Goal: Task Accomplishment & Management: Use online tool/utility

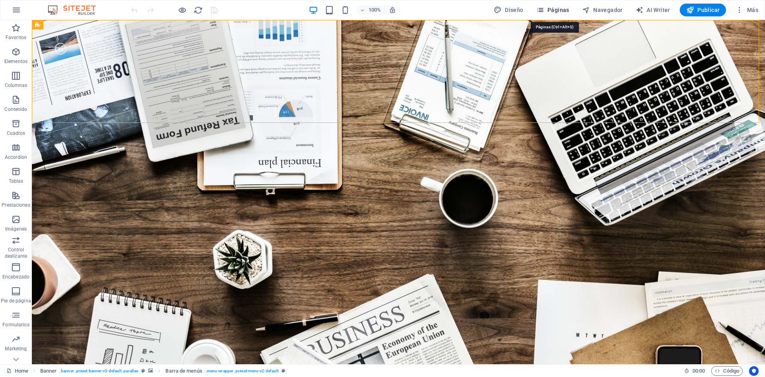
click at [557, 7] on span "Páginas" at bounding box center [552, 10] width 33 height 8
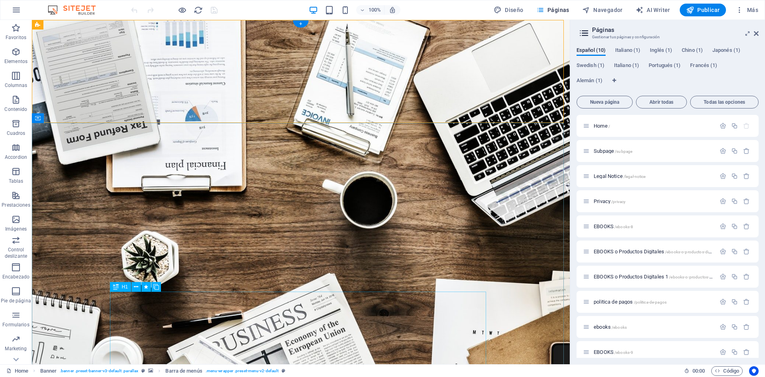
click at [17, 30] on icon "button" at bounding box center [16, 28] width 10 height 10
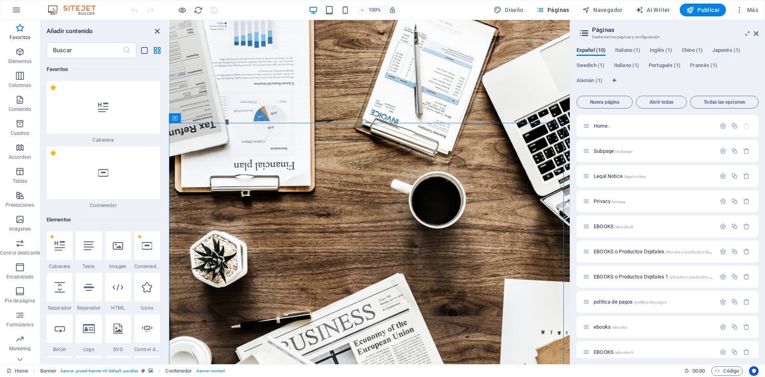
click at [159, 29] on icon "close panel" at bounding box center [157, 31] width 9 height 9
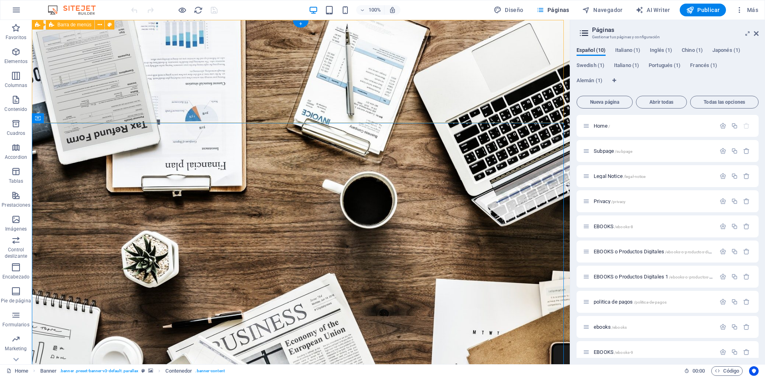
click at [16, 50] on icon "button" at bounding box center [16, 52] width 10 height 10
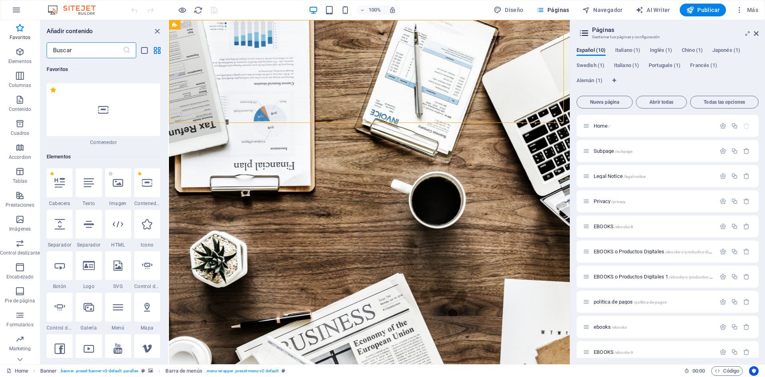
scroll to position [80, 0]
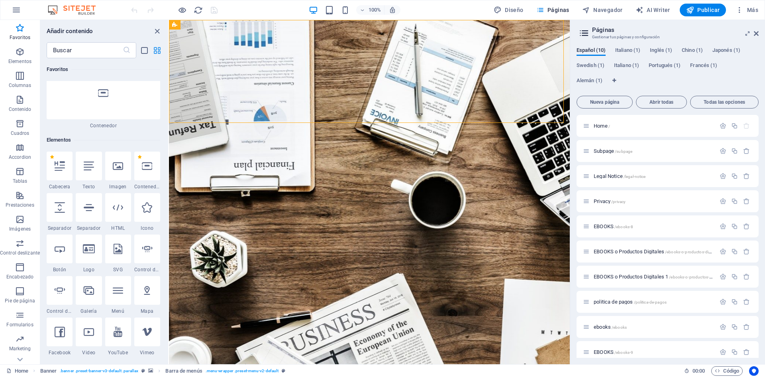
click at [157, 50] on icon "grid-view" at bounding box center [157, 50] width 9 height 9
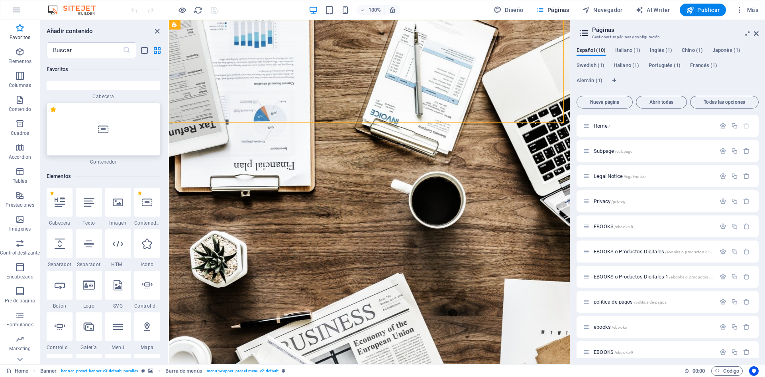
scroll to position [0, 0]
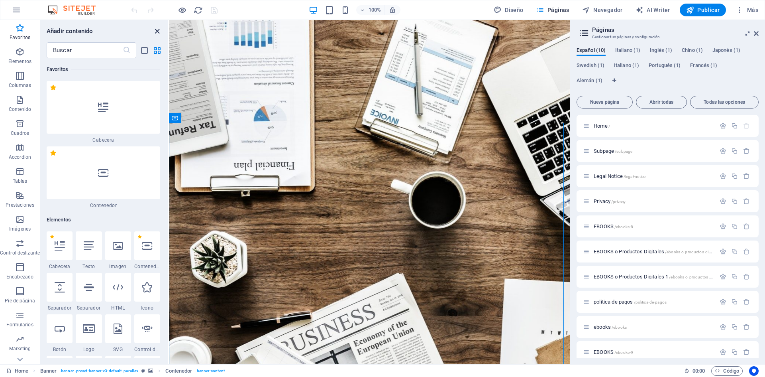
click at [157, 32] on icon "close panel" at bounding box center [157, 31] width 9 height 9
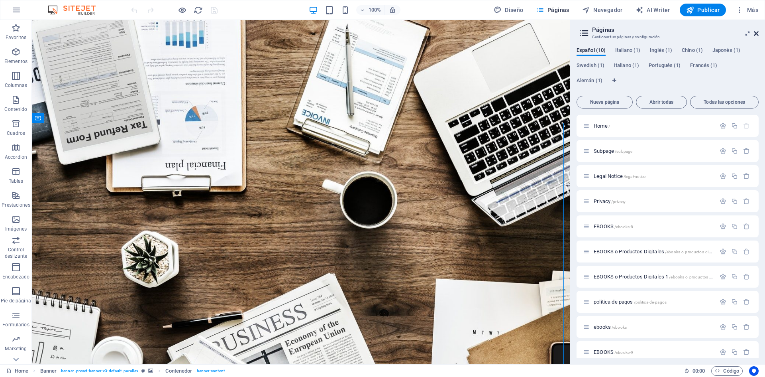
click at [757, 31] on icon at bounding box center [756, 33] width 5 height 6
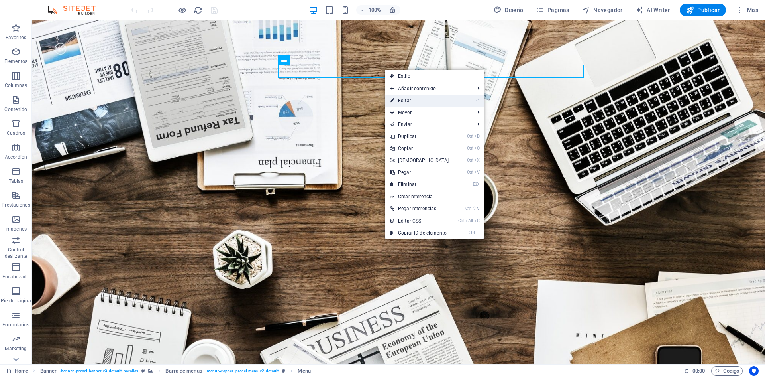
drag, startPoint x: 404, startPoint y: 101, endPoint x: 236, endPoint y: 79, distance: 169.2
click at [404, 101] on link "⏎ Editar" at bounding box center [419, 100] width 69 height 12
select select
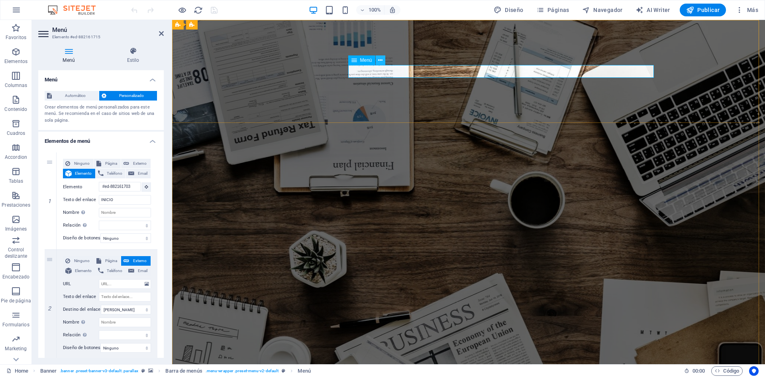
click at [381, 60] on icon at bounding box center [380, 60] width 4 height 8
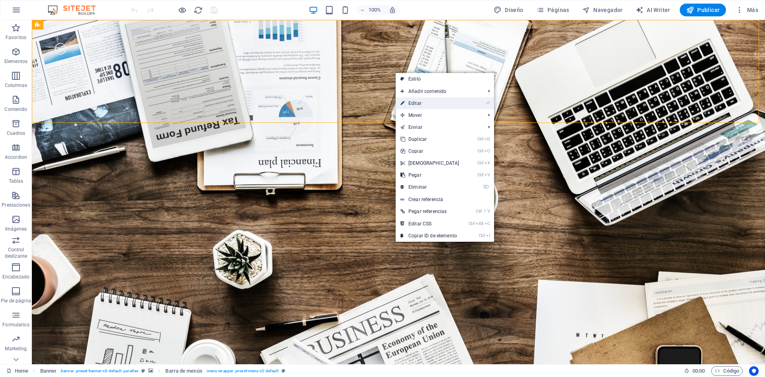
click at [415, 104] on link "⏎ Editar" at bounding box center [430, 103] width 69 height 12
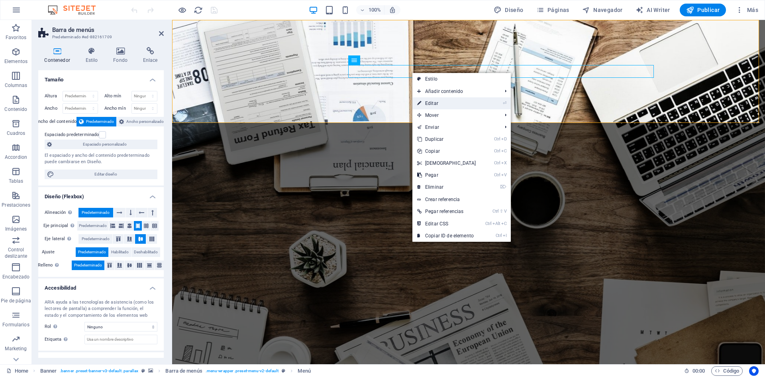
click at [434, 104] on link "⏎ Editar" at bounding box center [446, 103] width 69 height 12
select select
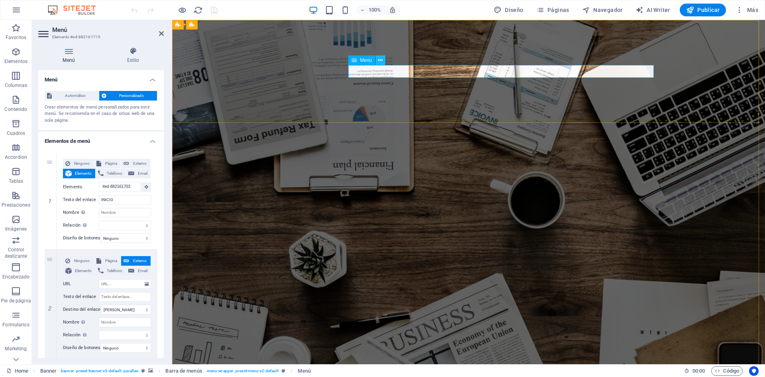
click at [381, 60] on icon at bounding box center [380, 60] width 4 height 8
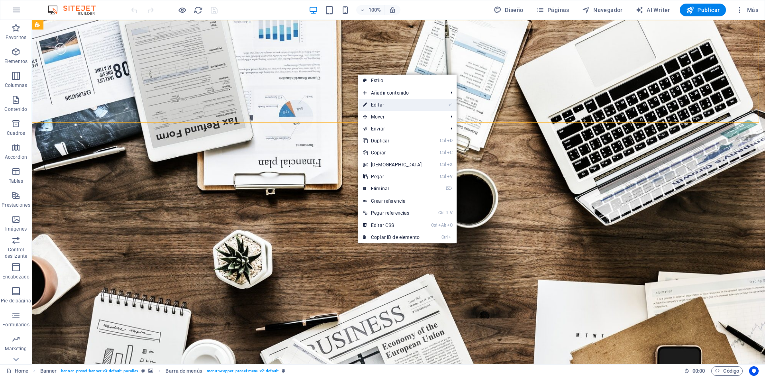
click at [380, 106] on link "⏎ Editar" at bounding box center [392, 105] width 69 height 12
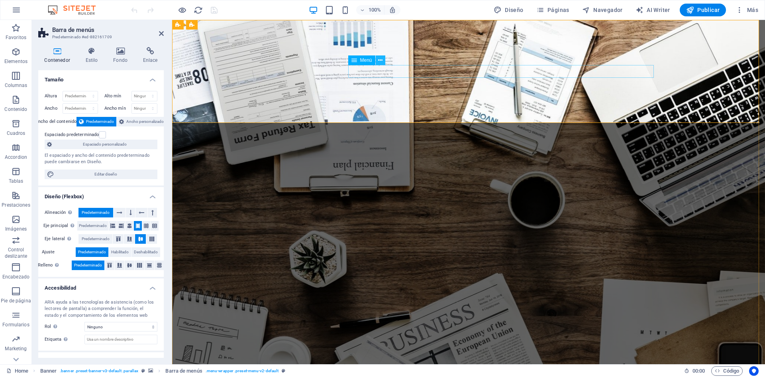
click at [379, 59] on icon at bounding box center [380, 60] width 4 height 8
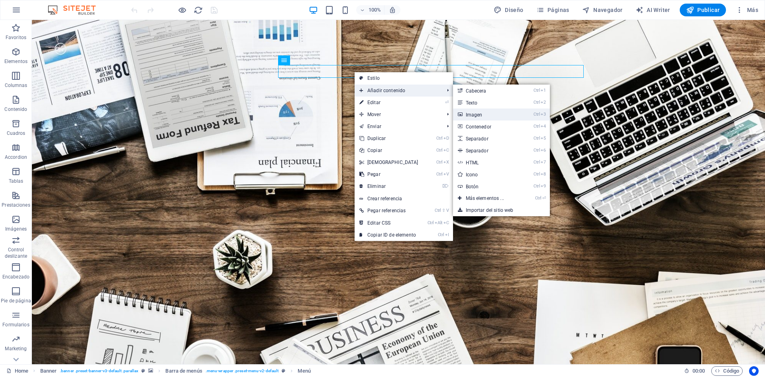
click at [474, 115] on link "Ctrl 3 Imagen" at bounding box center [486, 114] width 67 height 12
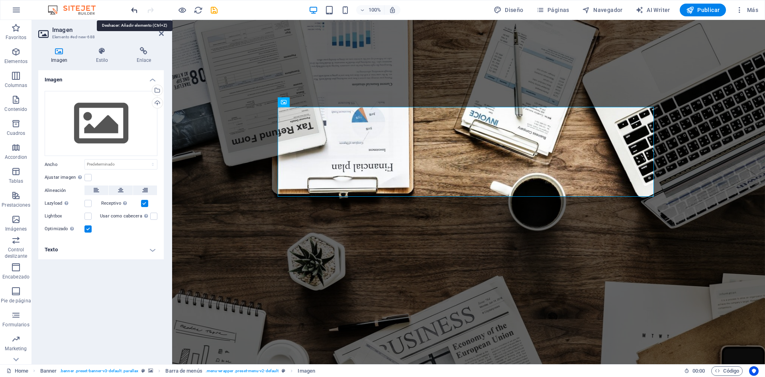
click at [133, 11] on icon "undo" at bounding box center [134, 10] width 9 height 9
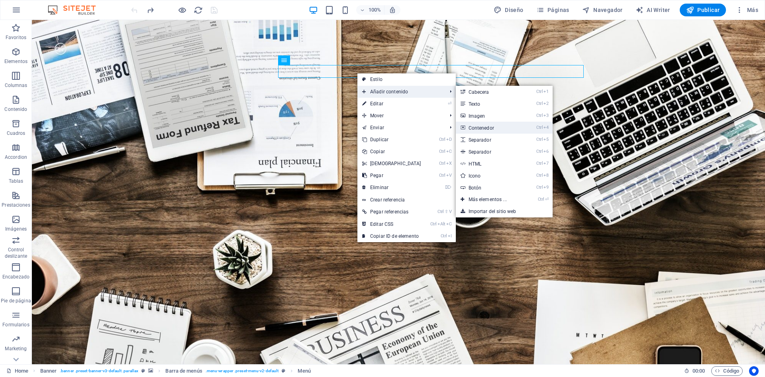
click at [487, 127] on link "Ctrl 4 Contenedor" at bounding box center [489, 128] width 67 height 12
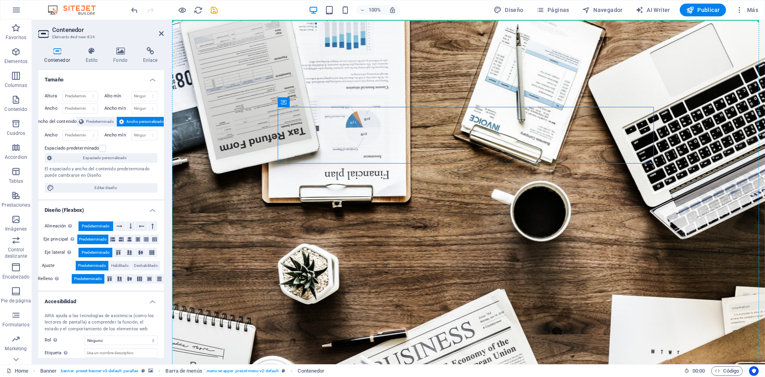
drag, startPoint x: 404, startPoint y: 107, endPoint x: 432, endPoint y: 73, distance: 44.7
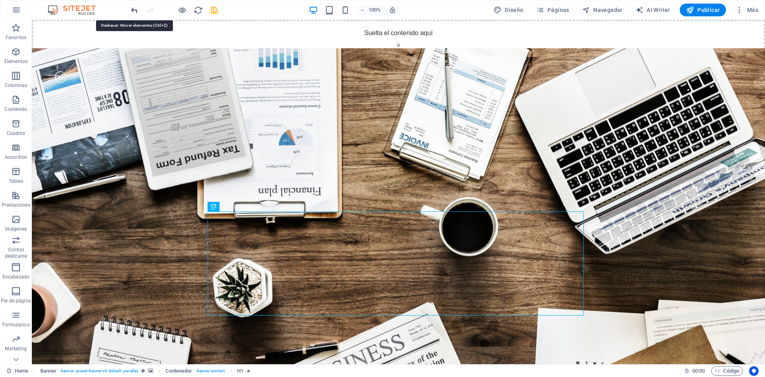
click at [133, 6] on icon "undo" at bounding box center [134, 10] width 9 height 9
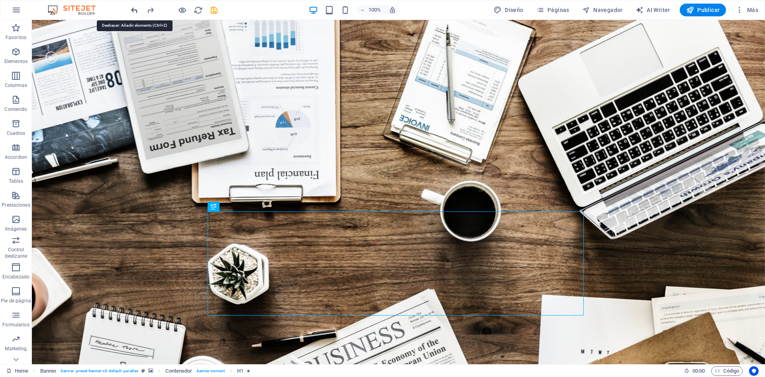
click at [133, 6] on icon "undo" at bounding box center [134, 10] width 9 height 9
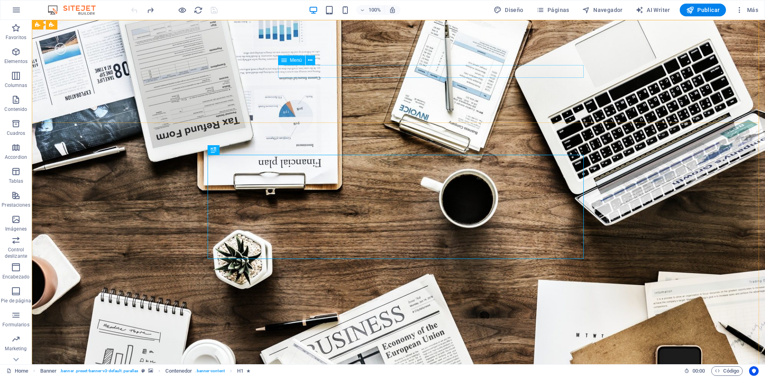
click at [296, 61] on span "Menú" at bounding box center [296, 60] width 12 height 5
click at [310, 60] on icon at bounding box center [310, 60] width 4 height 8
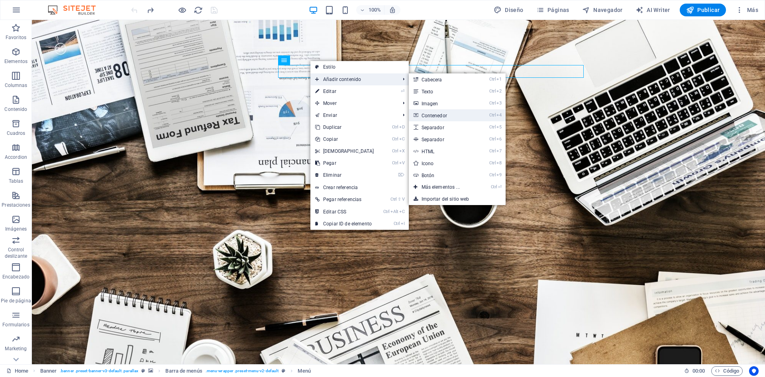
click at [422, 116] on link "Ctrl 4 Contenedor" at bounding box center [442, 115] width 67 height 12
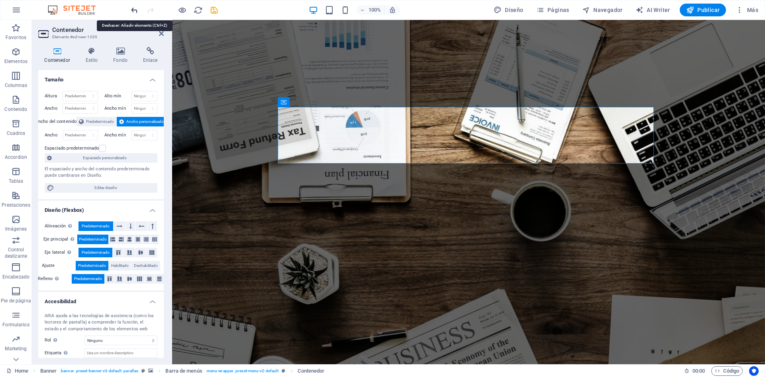
click at [135, 10] on icon "undo" at bounding box center [134, 10] width 9 height 9
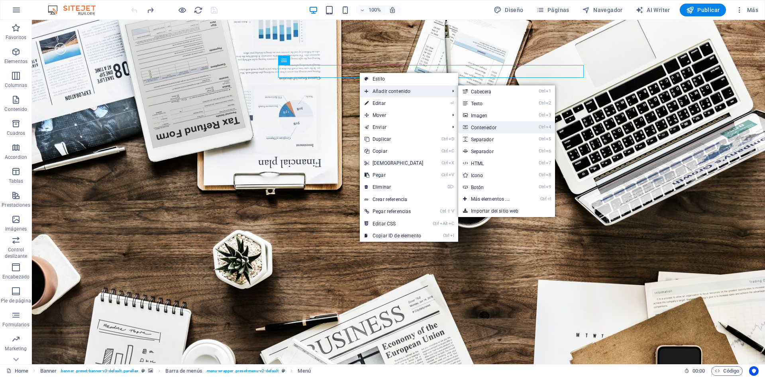
click at [479, 126] on link "Ctrl 4 Contenedor" at bounding box center [491, 127] width 67 height 12
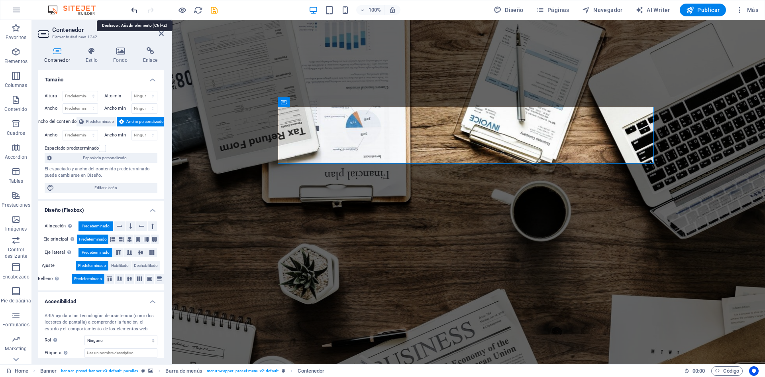
click at [136, 11] on icon "undo" at bounding box center [134, 10] width 9 height 9
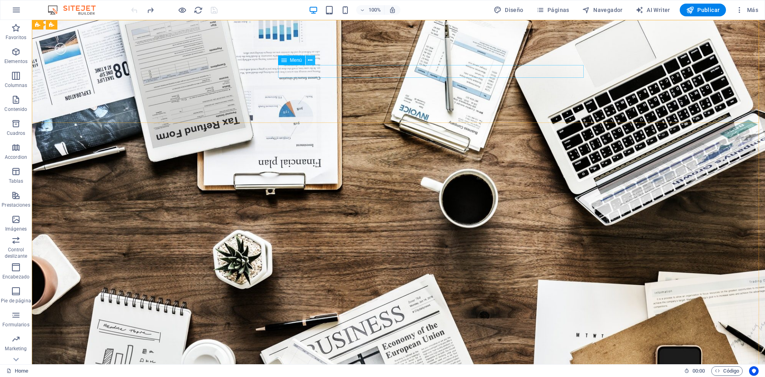
click at [310, 60] on icon at bounding box center [310, 60] width 4 height 8
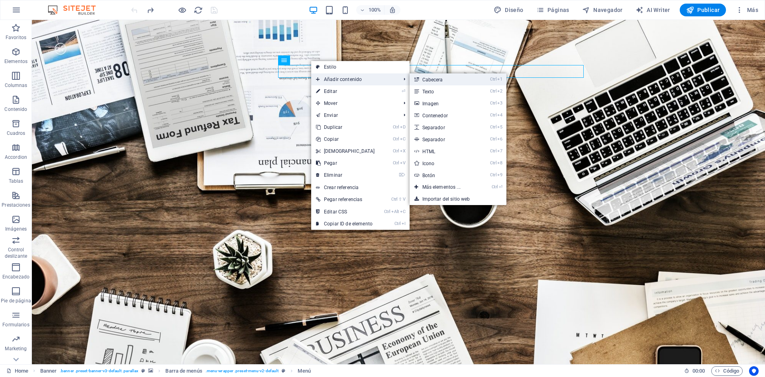
click at [432, 81] on link "Ctrl 1 Cabecera" at bounding box center [443, 79] width 67 height 12
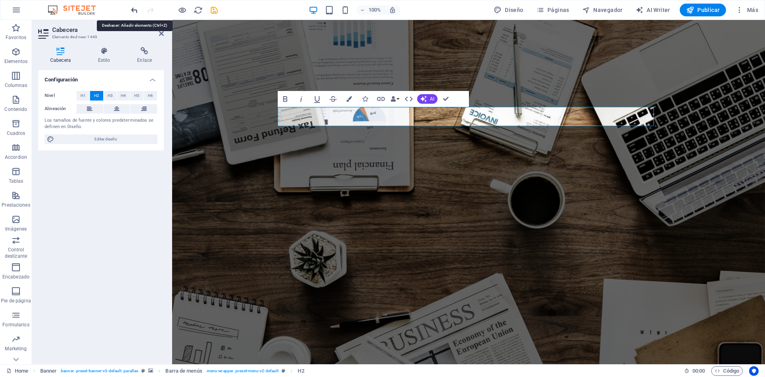
click at [131, 6] on icon "undo" at bounding box center [134, 10] width 9 height 9
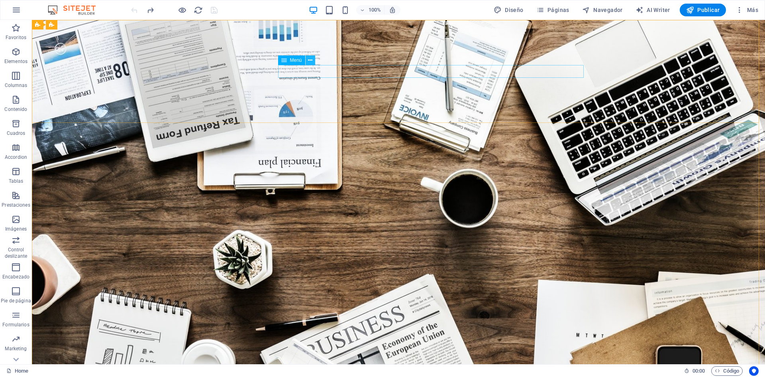
click at [311, 60] on icon at bounding box center [310, 60] width 4 height 8
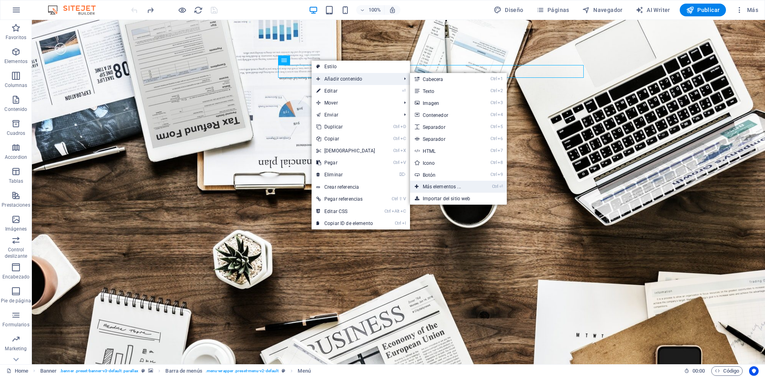
click at [446, 185] on link "Ctrl ⏎ Más elementos ..." at bounding box center [443, 187] width 67 height 12
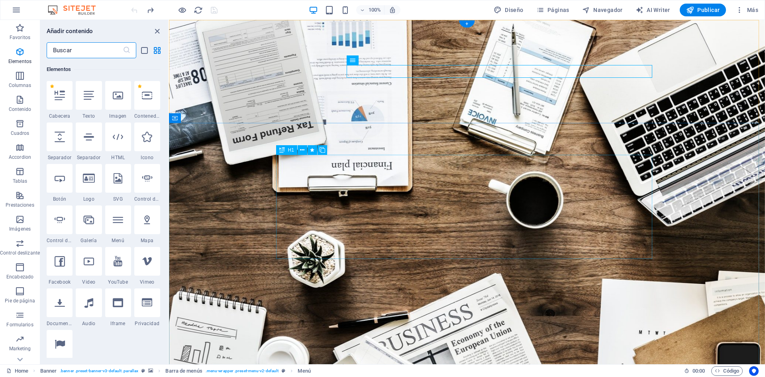
scroll to position [150, 0]
click at [147, 96] on icon at bounding box center [147, 95] width 10 height 10
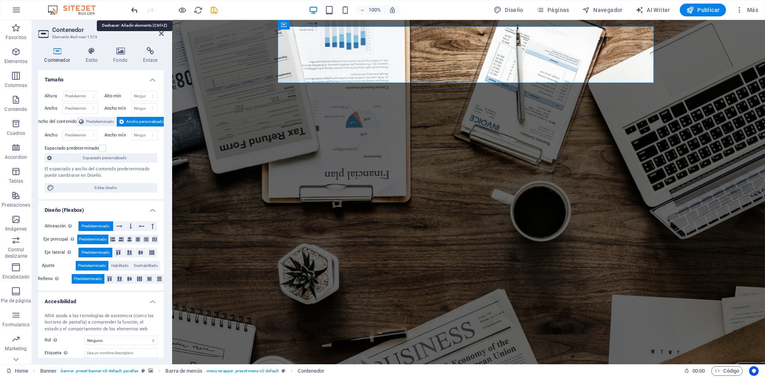
click at [136, 10] on icon "undo" at bounding box center [134, 10] width 9 height 9
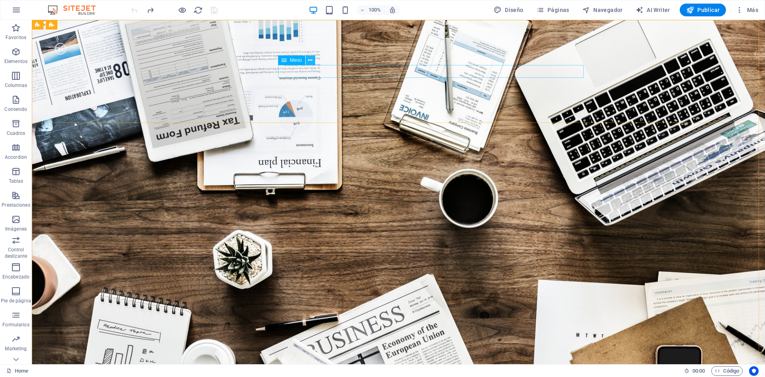
click at [310, 61] on icon at bounding box center [310, 60] width 4 height 8
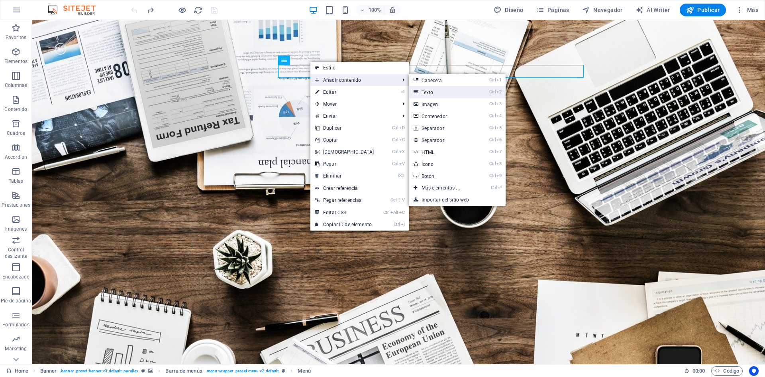
click at [428, 92] on link "Ctrl 2 Texto" at bounding box center [442, 92] width 67 height 12
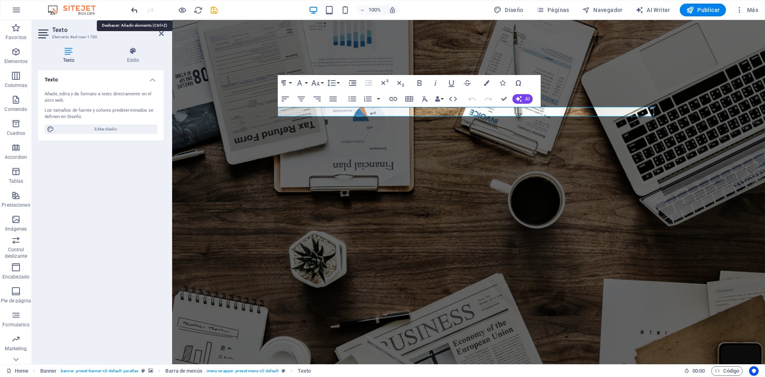
click at [132, 10] on icon "undo" at bounding box center [134, 10] width 9 height 9
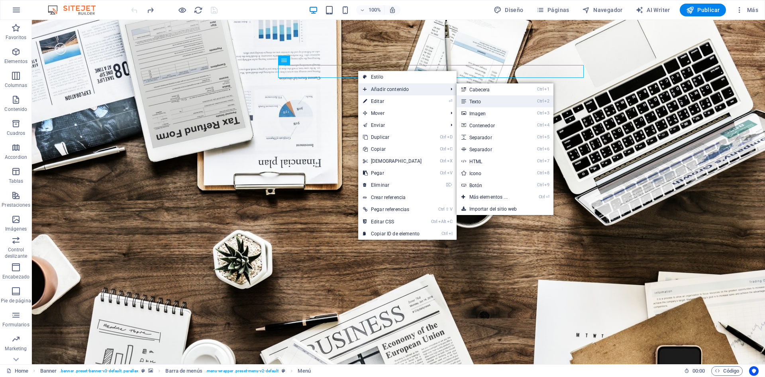
click at [481, 99] on link "Ctrl 2 Texto" at bounding box center [490, 101] width 67 height 12
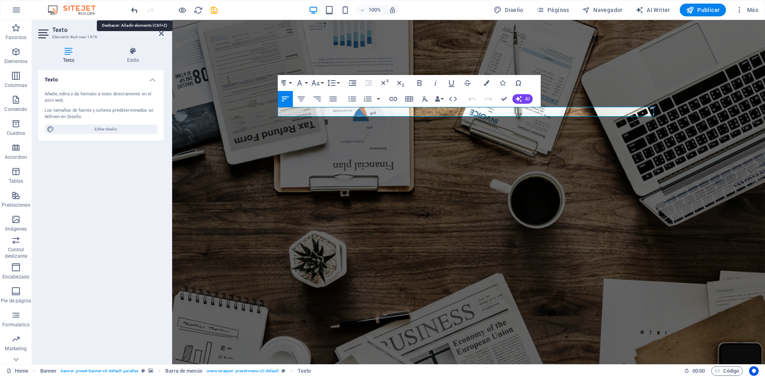
click at [133, 8] on icon "undo" at bounding box center [134, 10] width 9 height 9
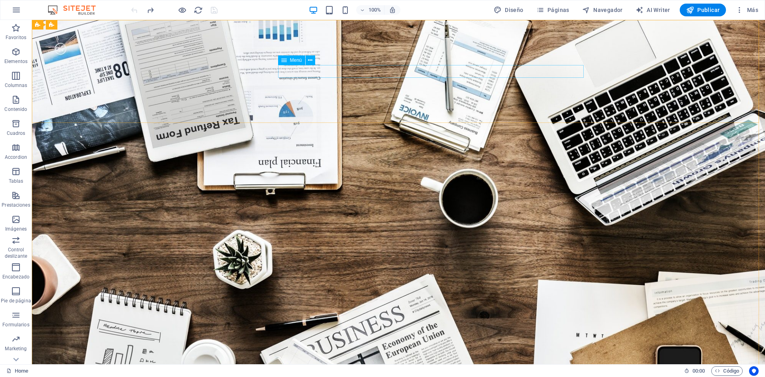
click at [287, 59] on div "Menú" at bounding box center [291, 60] width 27 height 10
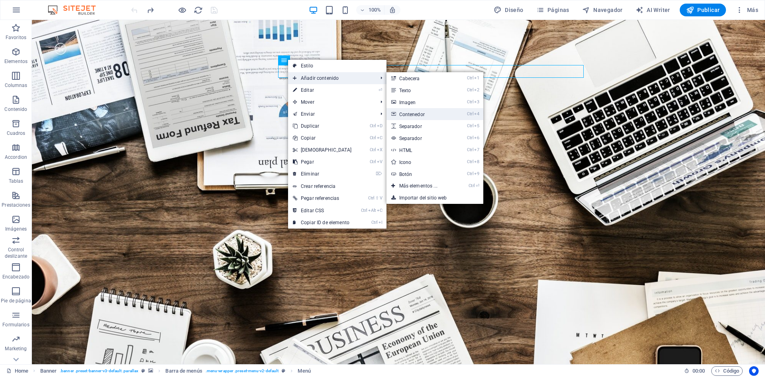
click at [391, 112] on icon at bounding box center [393, 114] width 4 height 12
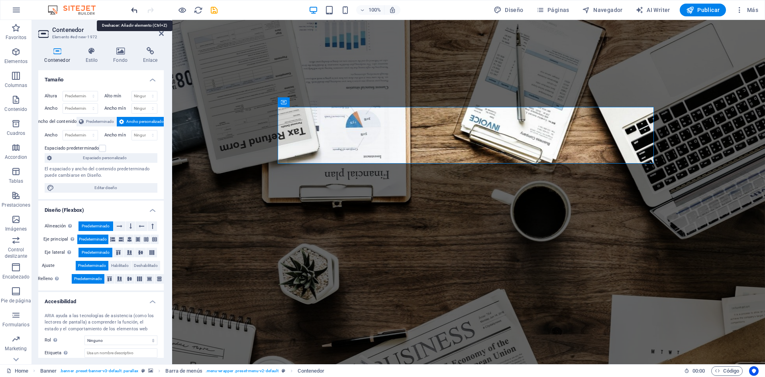
click at [133, 8] on icon "undo" at bounding box center [134, 10] width 9 height 9
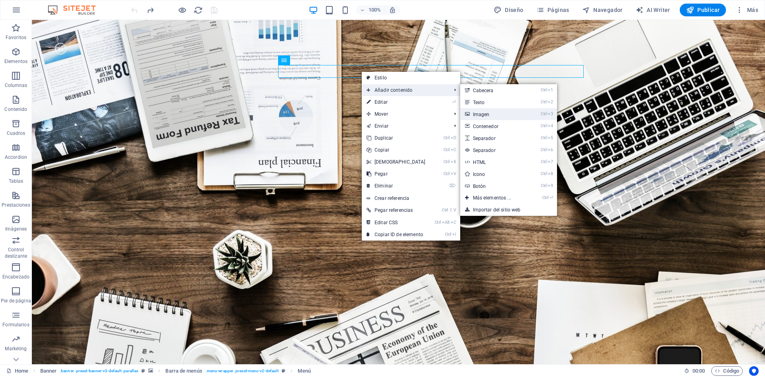
click at [474, 114] on link "Ctrl 3 Imagen" at bounding box center [493, 114] width 67 height 12
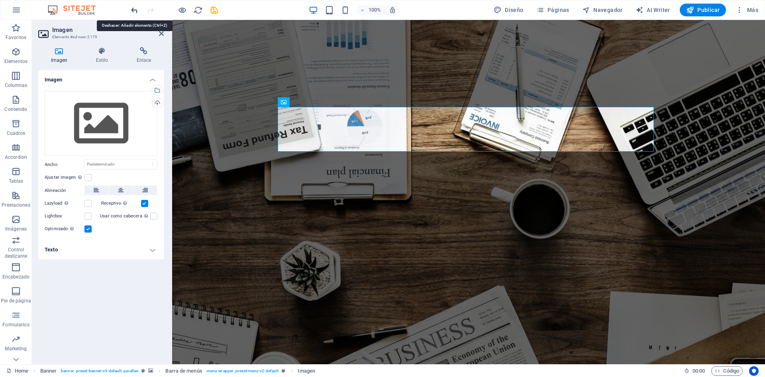
click at [132, 9] on icon "undo" at bounding box center [134, 10] width 9 height 9
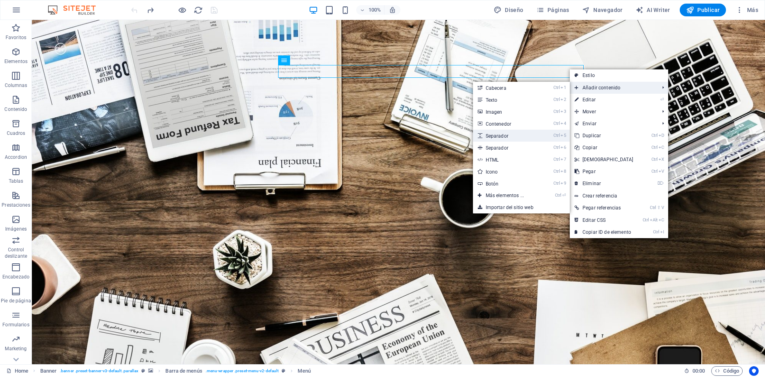
click at [486, 136] on link "Ctrl 5 Separador" at bounding box center [506, 136] width 67 height 12
select select "px"
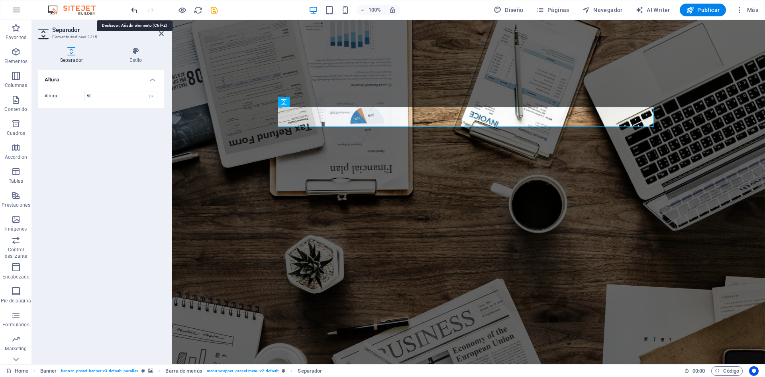
click at [133, 11] on icon "undo" at bounding box center [134, 10] width 9 height 9
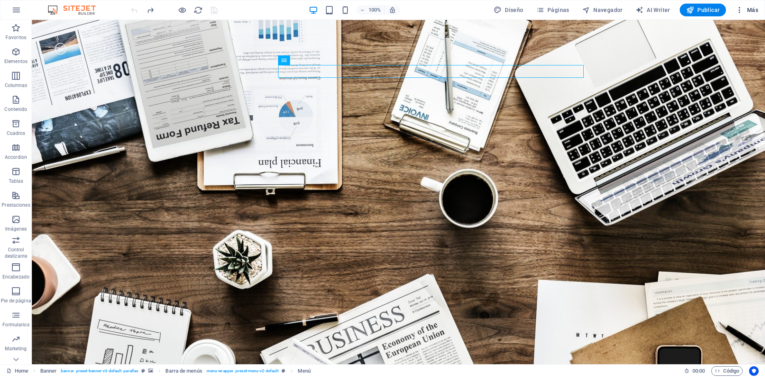
click at [756, 7] on span "Más" at bounding box center [747, 10] width 23 height 8
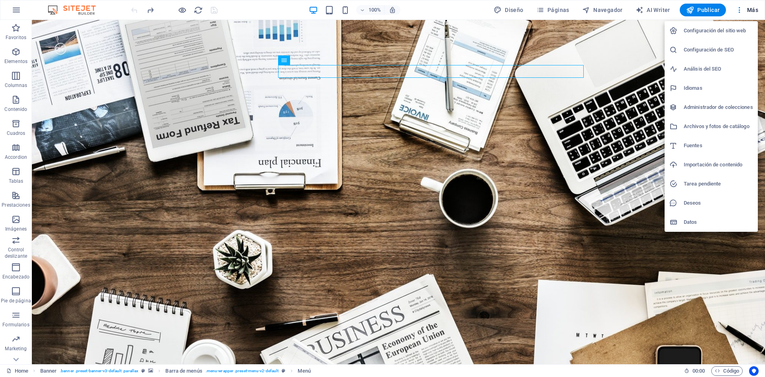
click at [421, 45] on div at bounding box center [382, 188] width 765 height 377
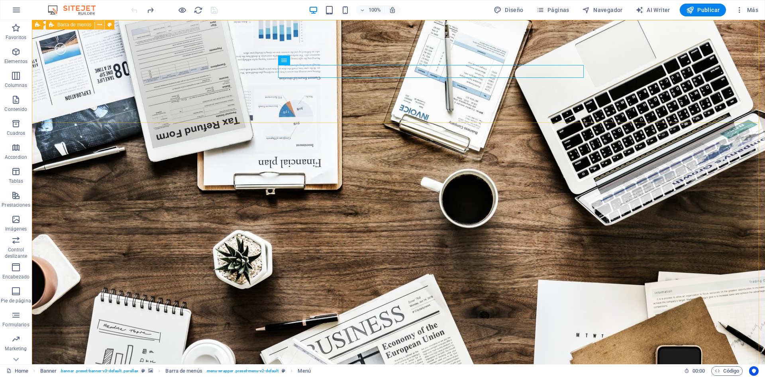
click at [100, 24] on icon at bounding box center [100, 25] width 4 height 8
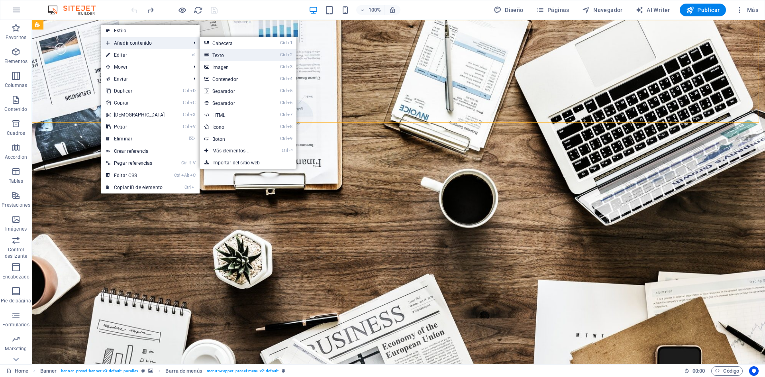
click at [215, 54] on link "Ctrl 2 Texto" at bounding box center [233, 55] width 67 height 12
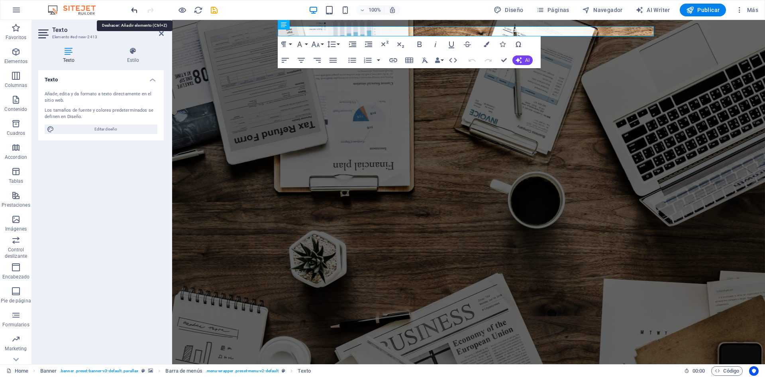
click at [134, 8] on icon "undo" at bounding box center [134, 10] width 9 height 9
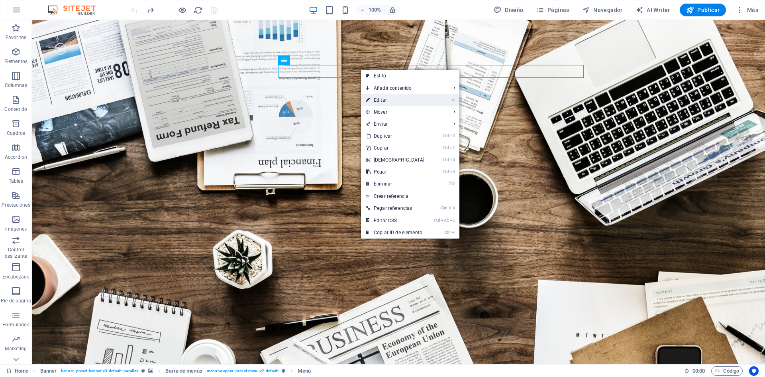
click at [382, 100] on link "⏎ Editar" at bounding box center [395, 100] width 69 height 12
select select
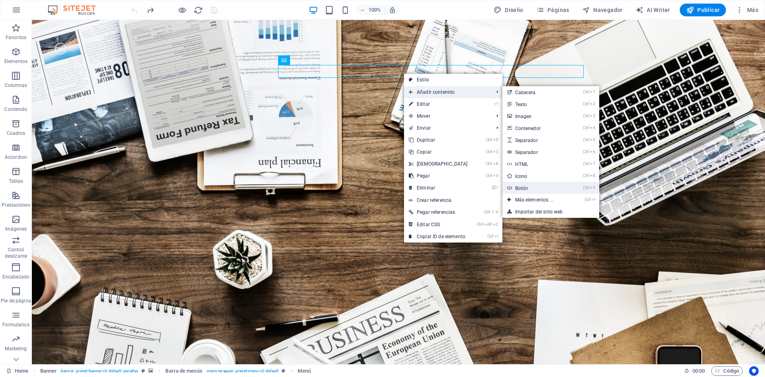
click at [517, 186] on link "Ctrl 9 Botón" at bounding box center [536, 188] width 67 height 12
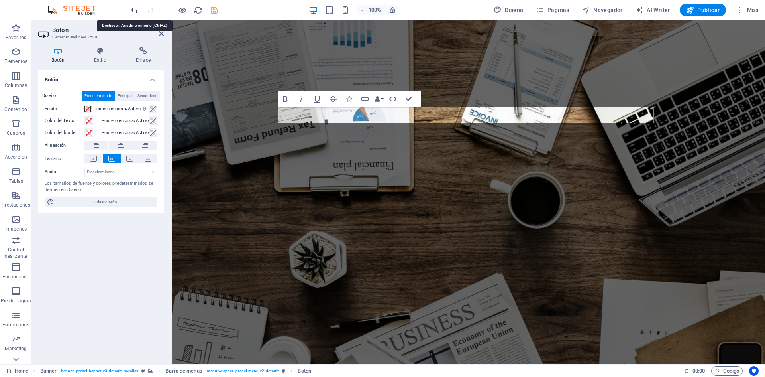
click at [133, 8] on icon "undo" at bounding box center [134, 10] width 9 height 9
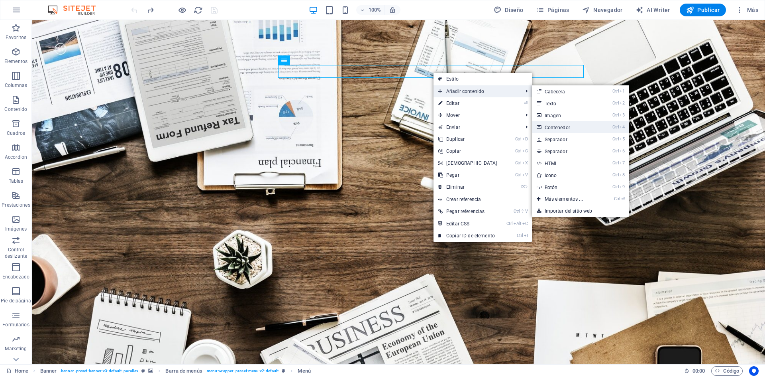
click at [555, 129] on link "Ctrl 4 Contenedor" at bounding box center [565, 127] width 67 height 12
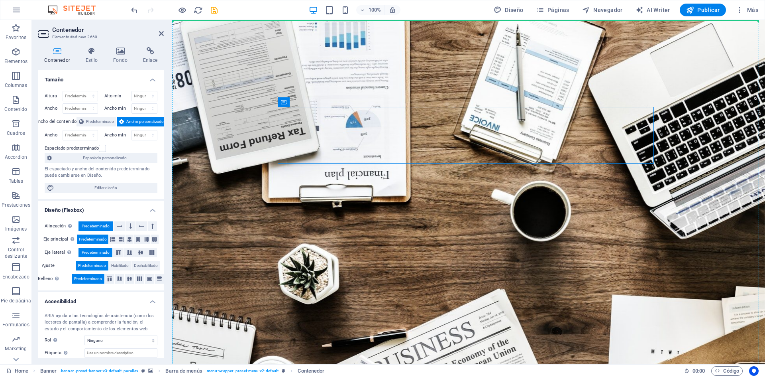
drag, startPoint x: 518, startPoint y: 110, endPoint x: 436, endPoint y: 70, distance: 91.3
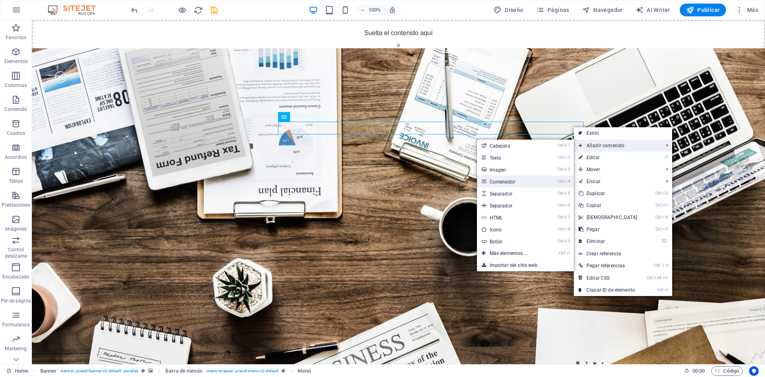
click at [494, 184] on link "Ctrl 4 Contenedor" at bounding box center [510, 181] width 67 height 12
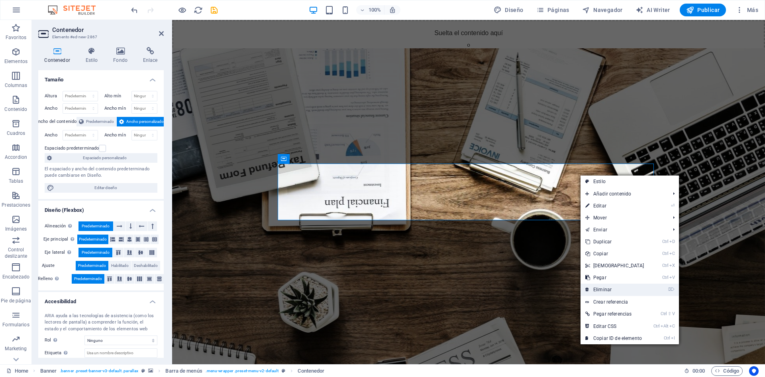
click at [608, 291] on link "⌦ Eliminar" at bounding box center [615, 289] width 69 height 12
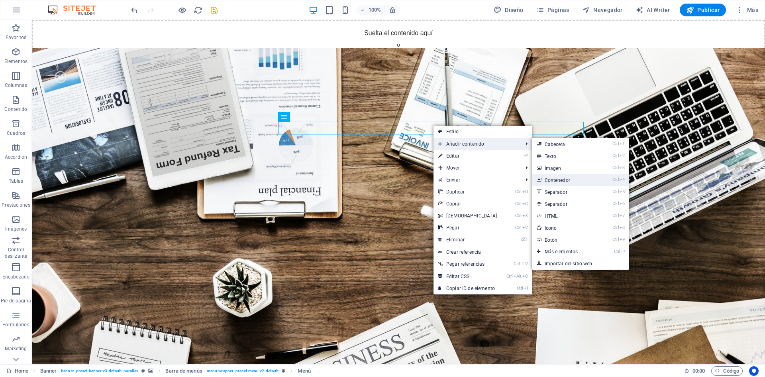
click at [547, 179] on link "Ctrl 4 Contenedor" at bounding box center [565, 180] width 67 height 12
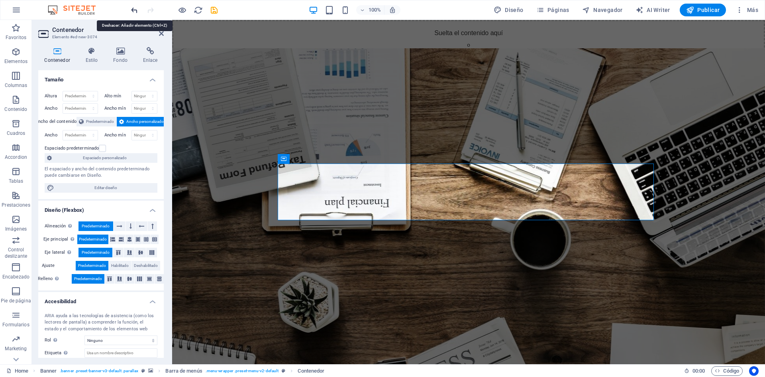
click at [135, 9] on icon "undo" at bounding box center [134, 10] width 9 height 9
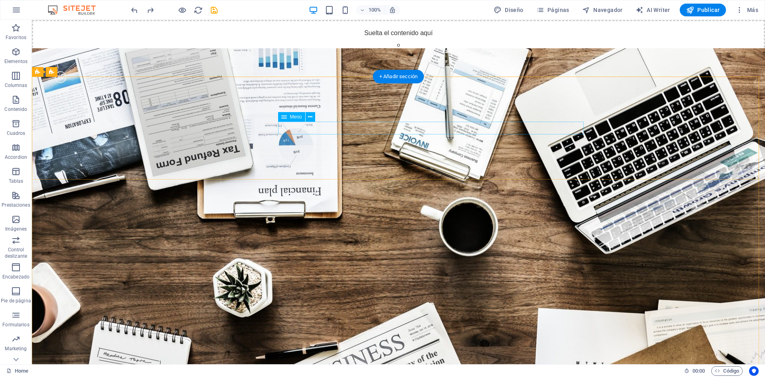
select select
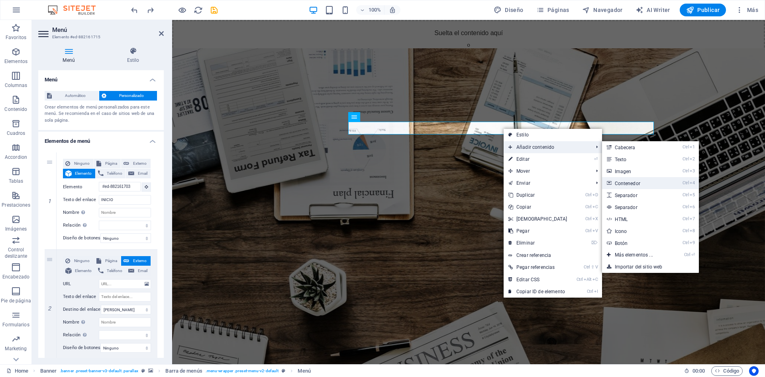
click at [628, 178] on link "Ctrl 4 Contenedor" at bounding box center [635, 183] width 67 height 12
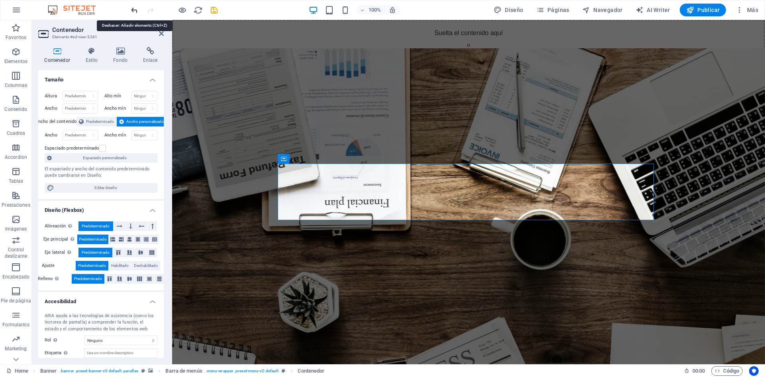
click at [135, 7] on icon "undo" at bounding box center [134, 10] width 9 height 9
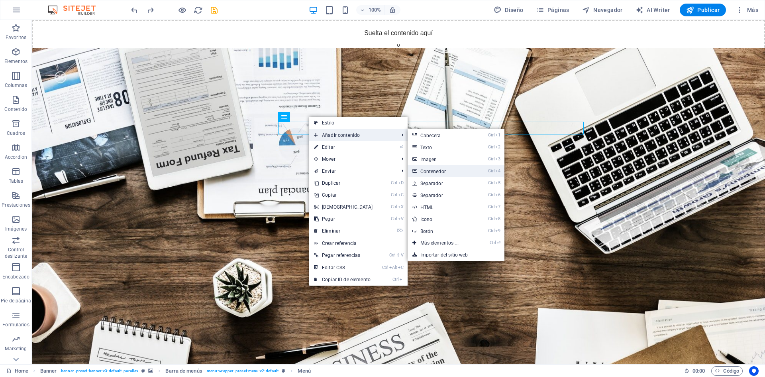
click at [437, 168] on link "Ctrl 4 Contenedor" at bounding box center [441, 171] width 67 height 12
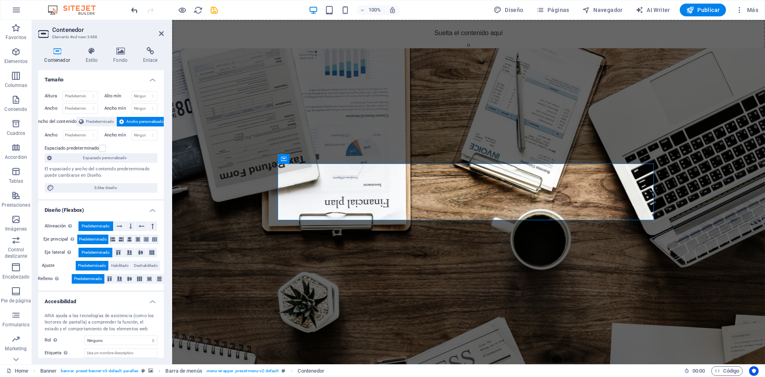
click at [131, 9] on icon "undo" at bounding box center [134, 10] width 9 height 9
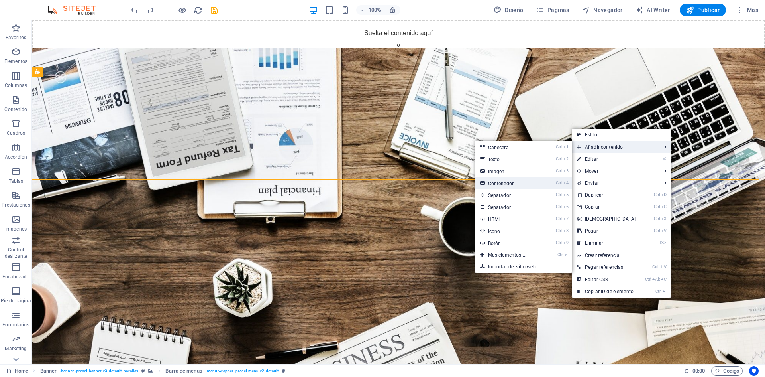
click at [503, 182] on link "Ctrl 4 Contenedor" at bounding box center [508, 183] width 67 height 12
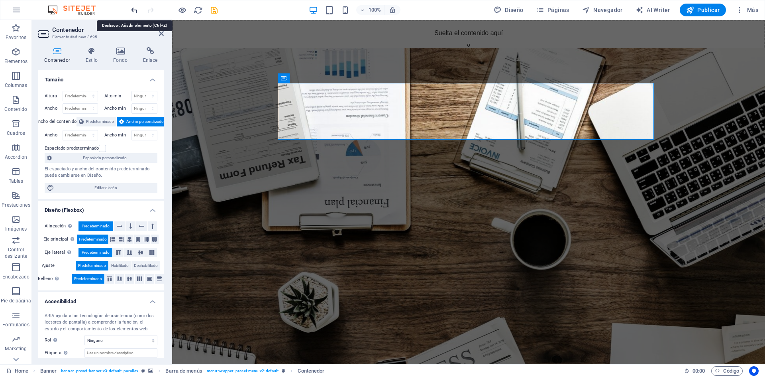
click at [135, 10] on icon "undo" at bounding box center [134, 10] width 9 height 9
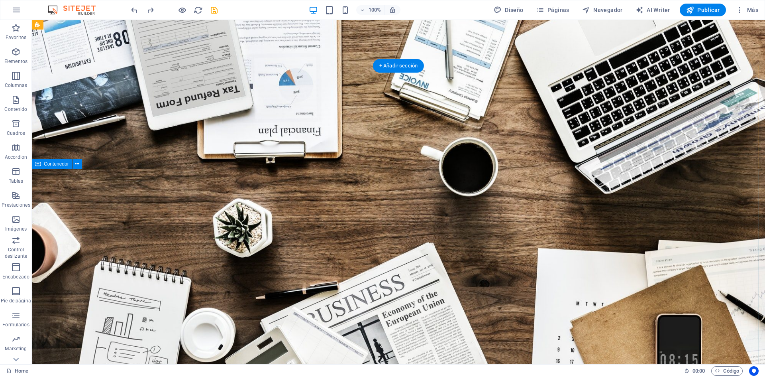
scroll to position [0, 0]
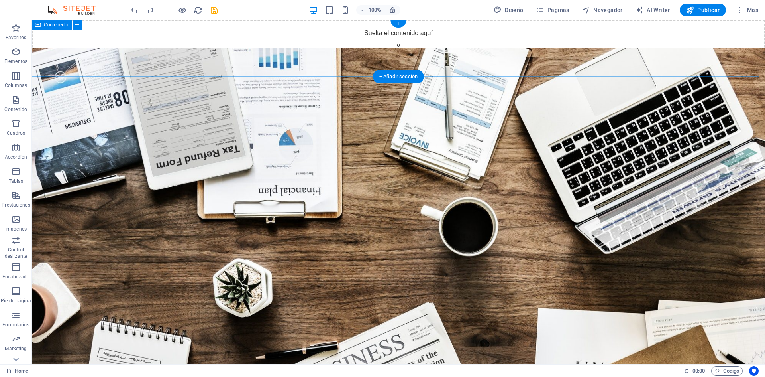
click at [576, 70] on div "Suelta el contenido aquí o Añadir elementos Pegar portapapeles" at bounding box center [398, 48] width 733 height 57
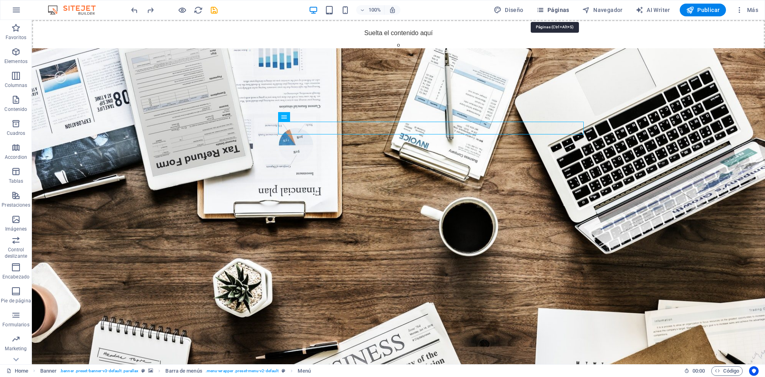
click at [554, 10] on span "Páginas" at bounding box center [552, 10] width 33 height 8
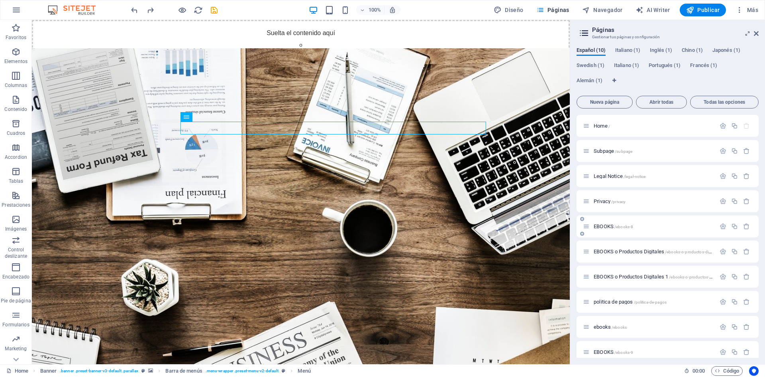
click at [616, 230] on div "EBOOKS /ebooks-8" at bounding box center [649, 226] width 133 height 9
click at [721, 224] on icon "button" at bounding box center [723, 226] width 7 height 7
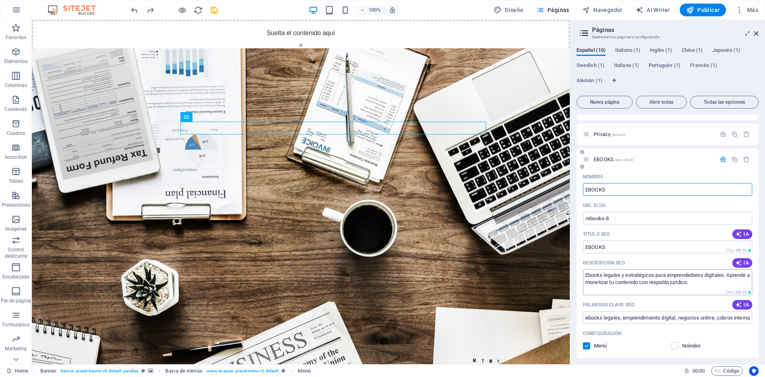
scroll to position [80, 0]
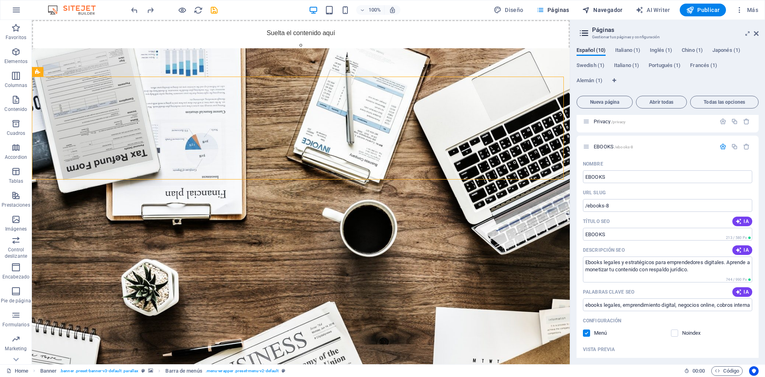
click at [614, 11] on span "Navegador" at bounding box center [602, 10] width 41 height 8
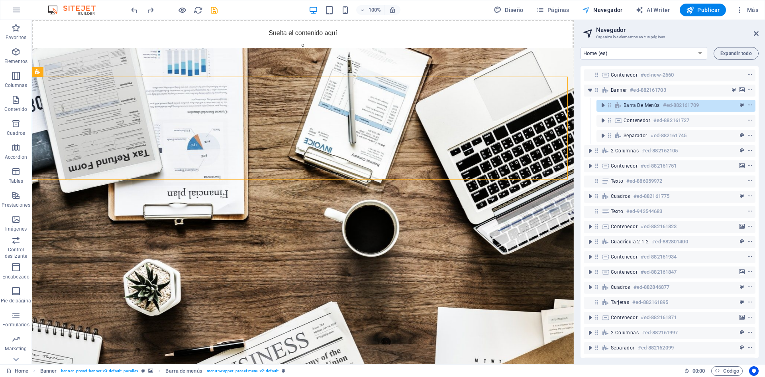
click at [588, 10] on icon "button" at bounding box center [586, 10] width 8 height 8
click at [755, 34] on icon at bounding box center [756, 33] width 5 height 6
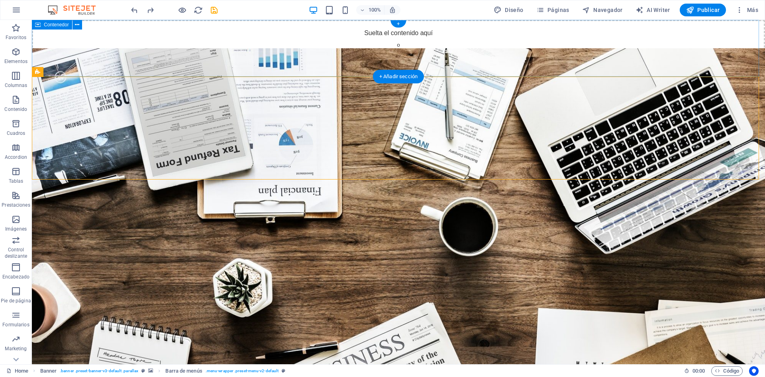
click at [634, 62] on div "Suelta el contenido aquí o Añadir elementos Pegar portapapeles" at bounding box center [398, 48] width 733 height 57
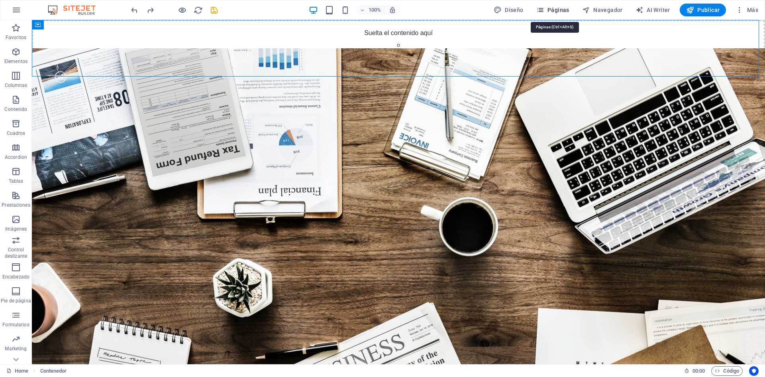
click at [558, 11] on span "Páginas" at bounding box center [552, 10] width 33 height 8
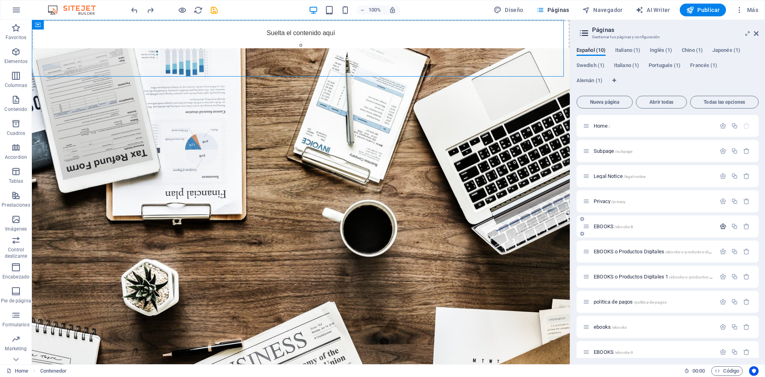
click at [720, 226] on icon "button" at bounding box center [723, 226] width 7 height 7
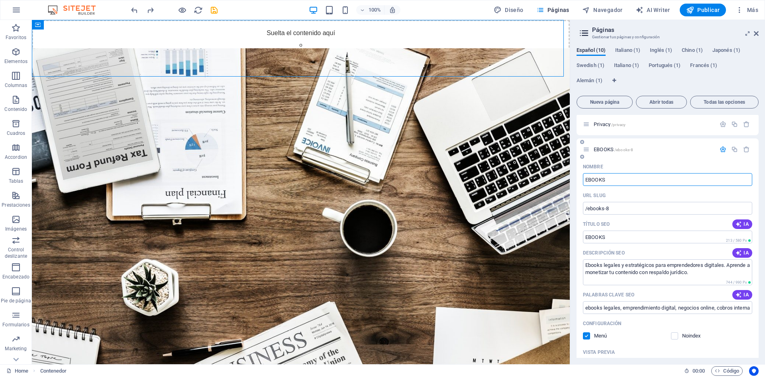
scroll to position [80, 0]
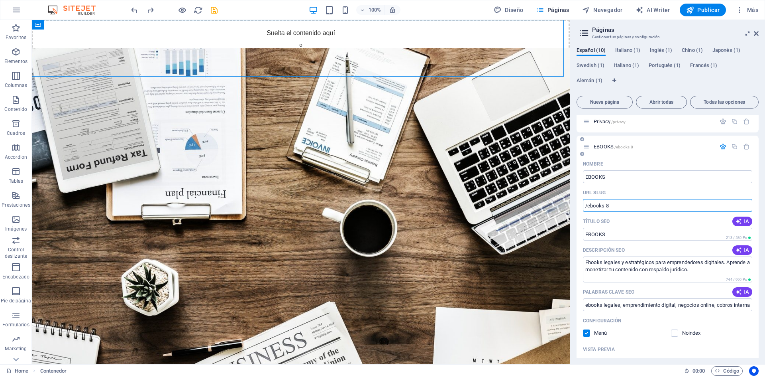
click at [616, 204] on input "/ebooks-8" at bounding box center [667, 205] width 169 height 13
type input "/ebooks"
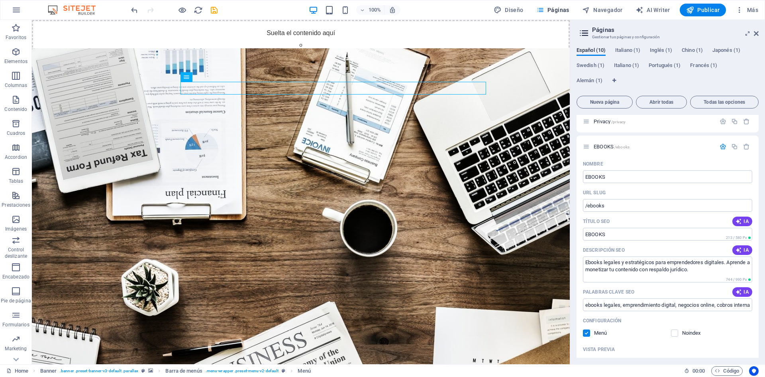
scroll to position [40, 0]
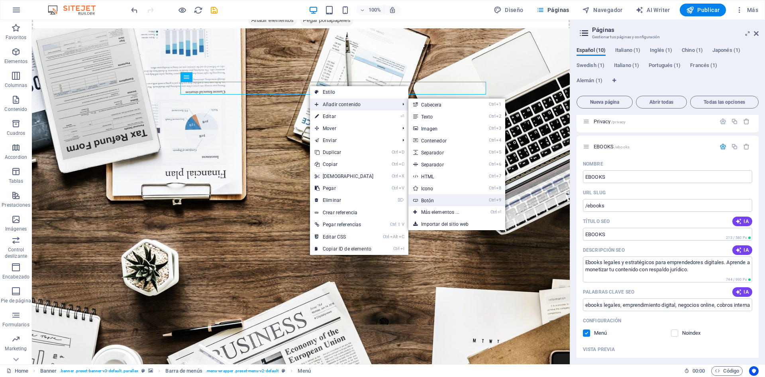
drag, startPoint x: 430, startPoint y: 201, endPoint x: 258, endPoint y: 181, distance: 173.3
click at [430, 201] on link "Ctrl 9 Botón" at bounding box center [441, 200] width 67 height 12
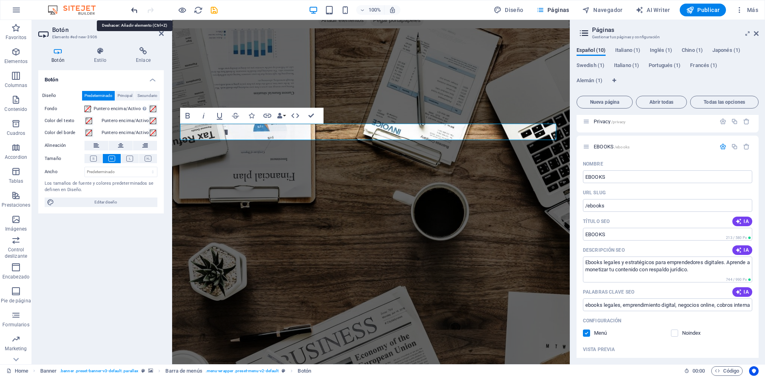
click at [135, 8] on icon "undo" at bounding box center [134, 10] width 9 height 9
click at [131, 8] on icon "undo" at bounding box center [134, 10] width 9 height 9
click at [132, 9] on icon "undo" at bounding box center [134, 10] width 9 height 9
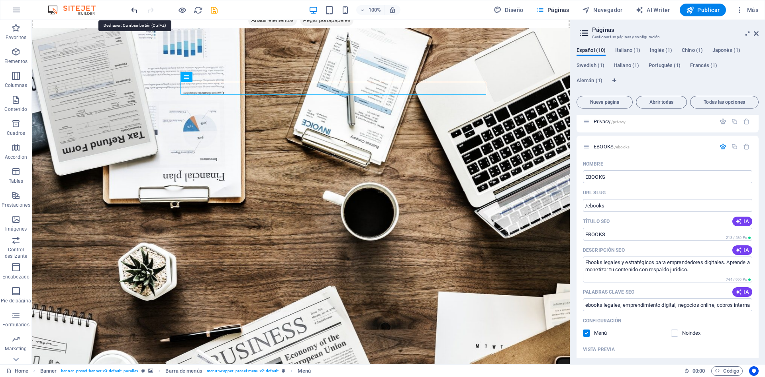
click at [133, 9] on icon "undo" at bounding box center [134, 10] width 9 height 9
click at [133, 8] on icon "undo" at bounding box center [134, 10] width 9 height 9
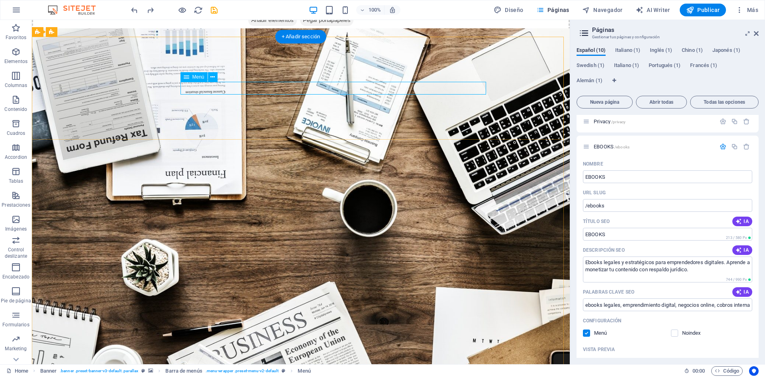
select select
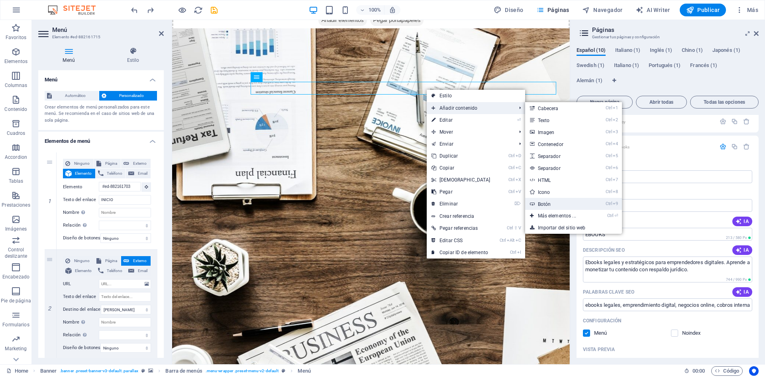
click at [533, 205] on icon at bounding box center [532, 204] width 4 height 12
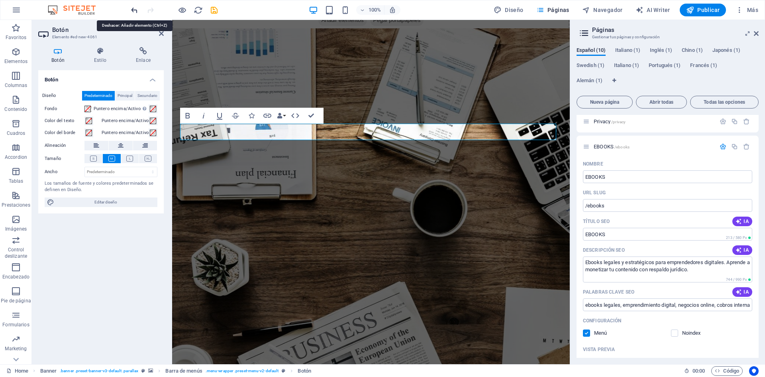
click at [134, 11] on icon "undo" at bounding box center [134, 10] width 9 height 9
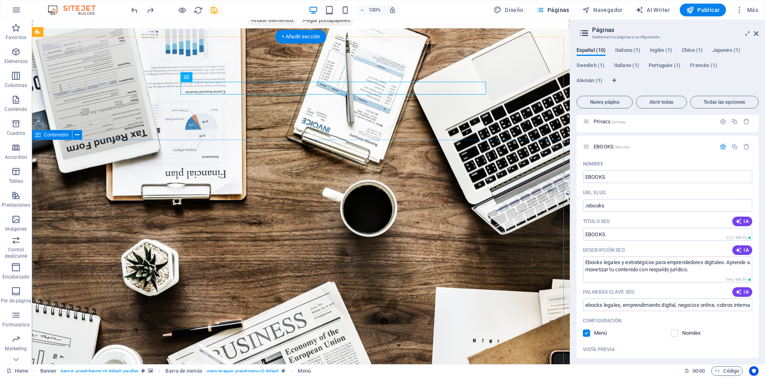
drag, startPoint x: 535, startPoint y: 203, endPoint x: 382, endPoint y: 124, distance: 172.7
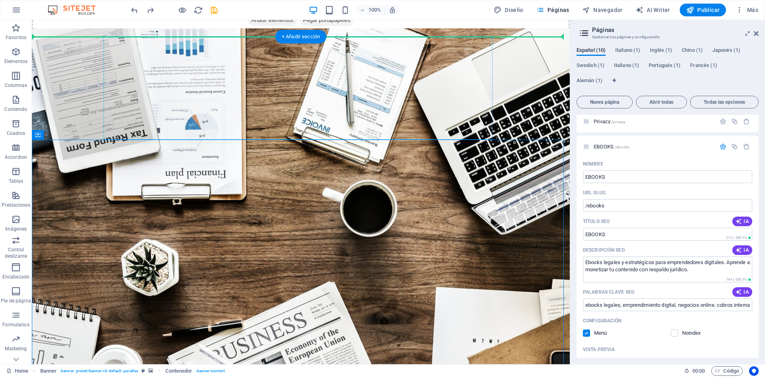
drag, startPoint x: 77, startPoint y: 155, endPoint x: 231, endPoint y: 155, distance: 154.2
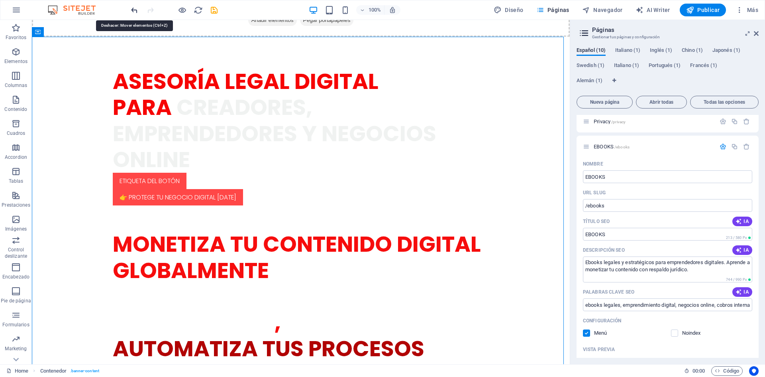
click at [131, 10] on icon "undo" at bounding box center [134, 10] width 9 height 9
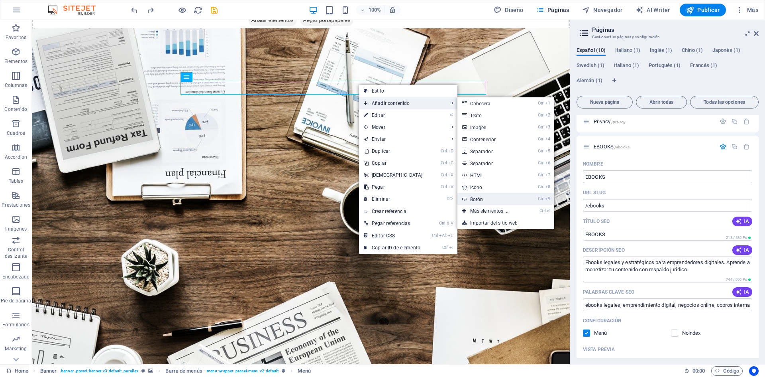
click at [463, 199] on icon at bounding box center [464, 199] width 4 height 12
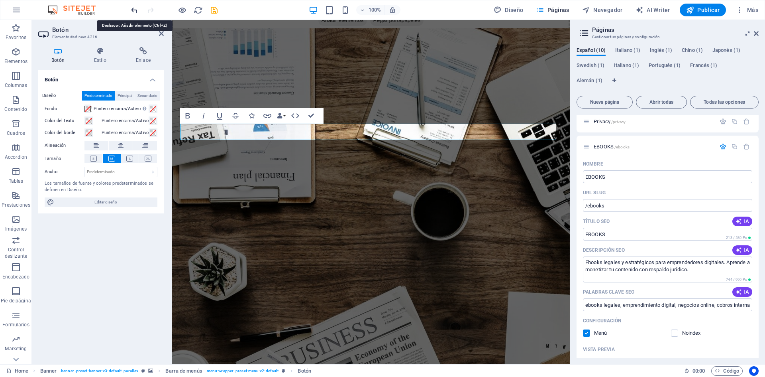
click at [135, 9] on icon "undo" at bounding box center [134, 10] width 9 height 9
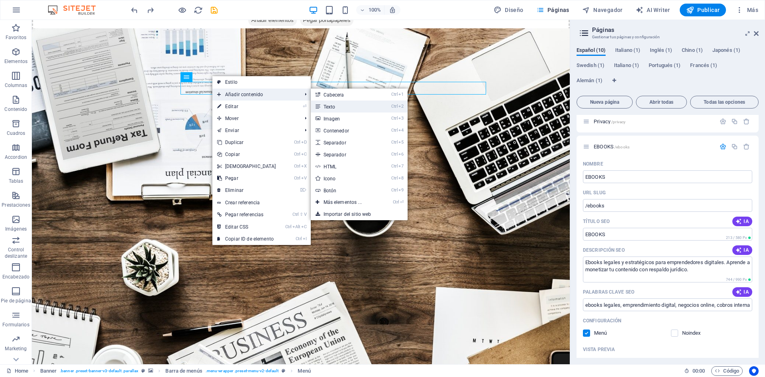
click at [327, 106] on link "Ctrl 2 Texto" at bounding box center [344, 106] width 67 height 12
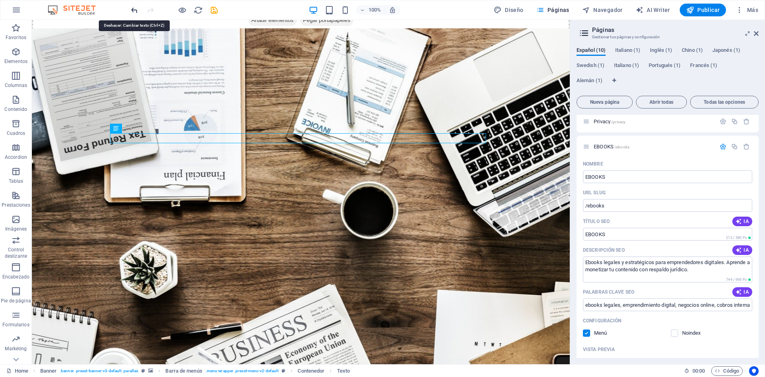
click at [133, 7] on icon "undo" at bounding box center [134, 10] width 9 height 9
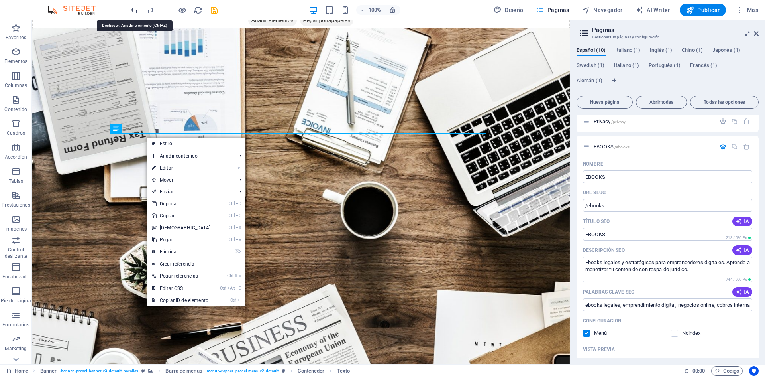
click at [131, 12] on icon "undo" at bounding box center [134, 10] width 9 height 9
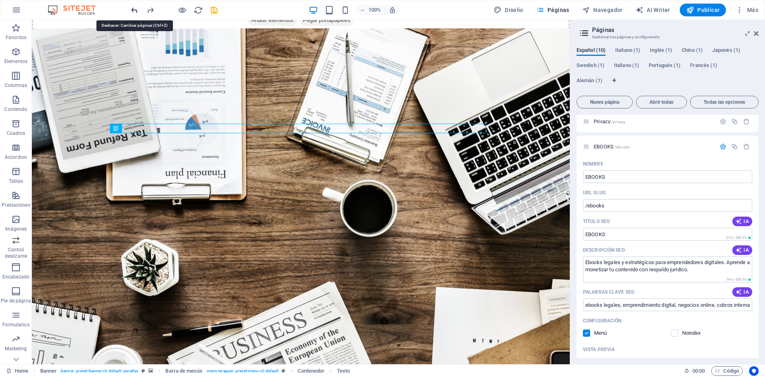
click at [131, 10] on icon "undo" at bounding box center [134, 10] width 9 height 9
click at [134, 8] on icon "undo" at bounding box center [134, 10] width 9 height 9
type input "/ebooks-8"
click at [137, 11] on icon "undo" at bounding box center [134, 10] width 9 height 9
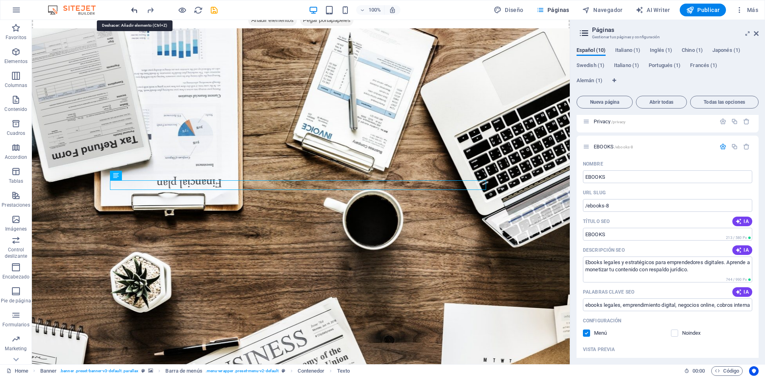
click at [137, 11] on icon "undo" at bounding box center [134, 10] width 9 height 9
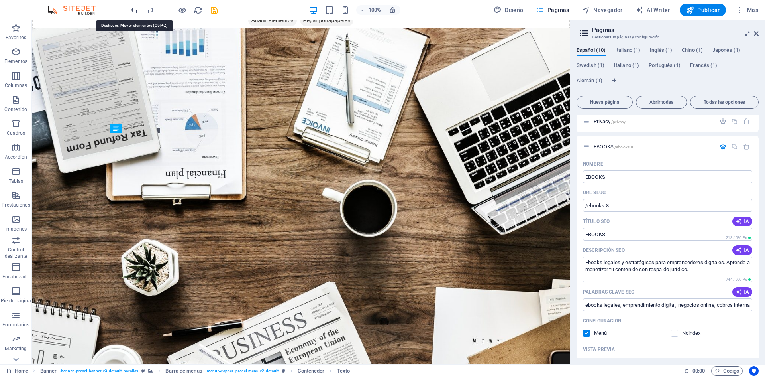
click at [137, 11] on icon "undo" at bounding box center [134, 10] width 9 height 9
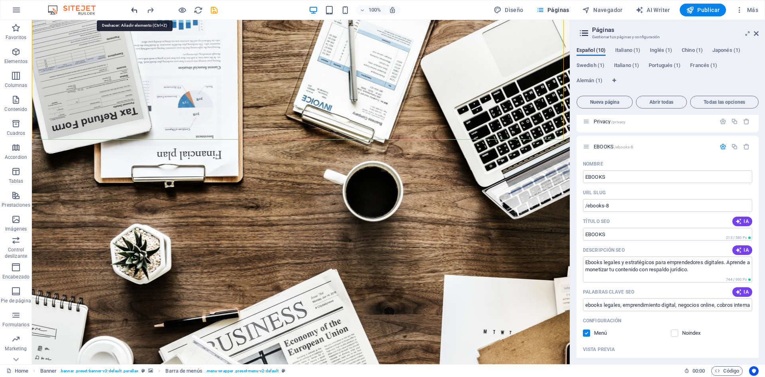
click at [134, 9] on icon "undo" at bounding box center [134, 10] width 9 height 9
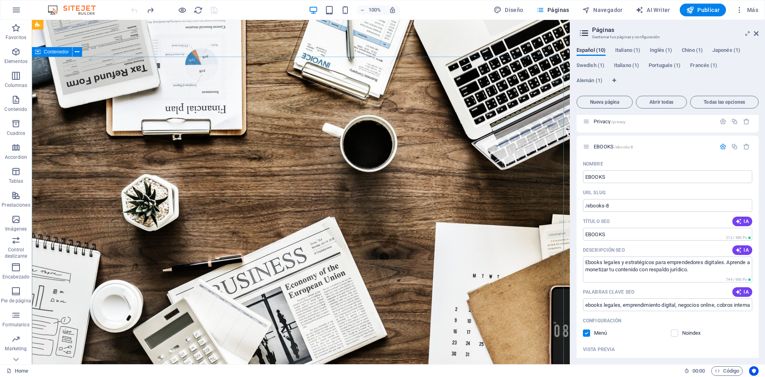
scroll to position [0, 0]
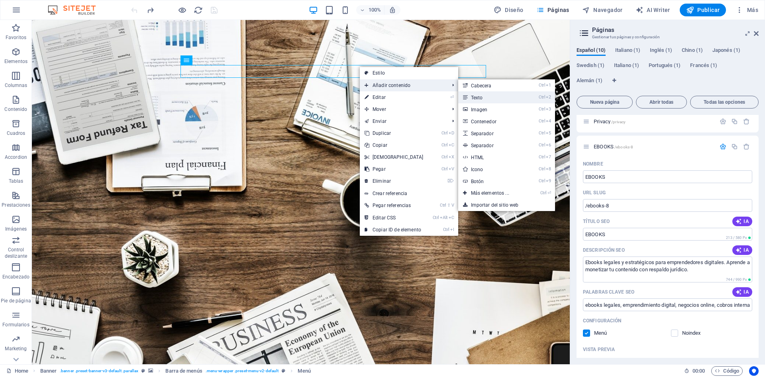
click at [466, 97] on icon at bounding box center [465, 97] width 4 height 12
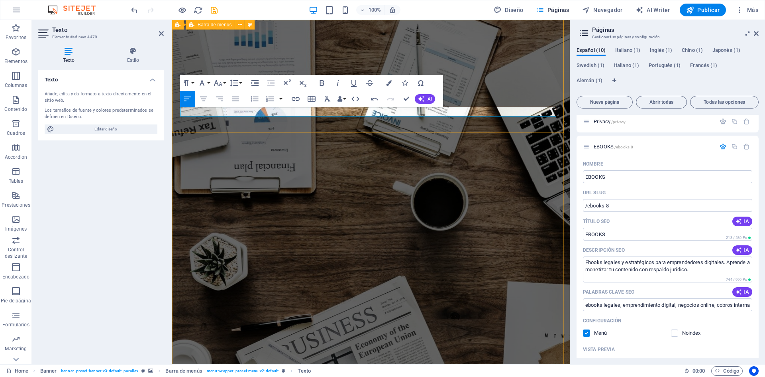
drag, startPoint x: 203, startPoint y: 111, endPoint x: 179, endPoint y: 111, distance: 24.7
click at [390, 82] on icon "button" at bounding box center [389, 83] width 6 height 6
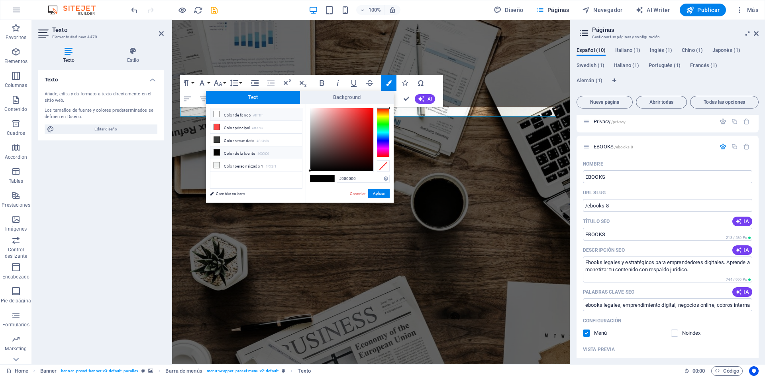
click at [216, 115] on icon at bounding box center [217, 114] width 6 height 6
type input "#ffffff"
click at [327, 178] on span at bounding box center [328, 178] width 12 height 7
click at [382, 192] on button "Aplicar" at bounding box center [379, 193] width 22 height 10
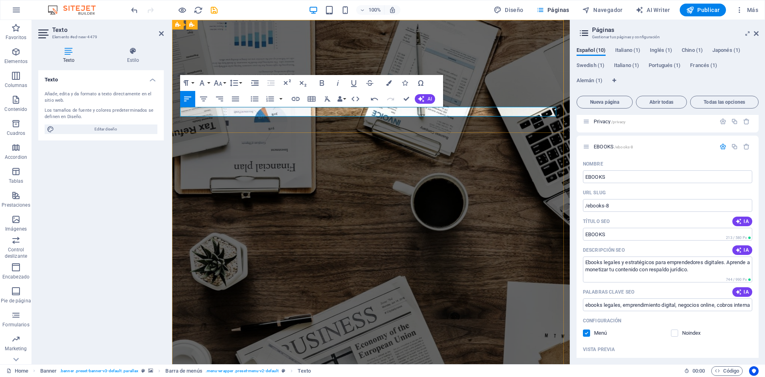
drag, startPoint x: 203, startPoint y: 111, endPoint x: 176, endPoint y: 112, distance: 26.7
copy span "​EBOOKS"
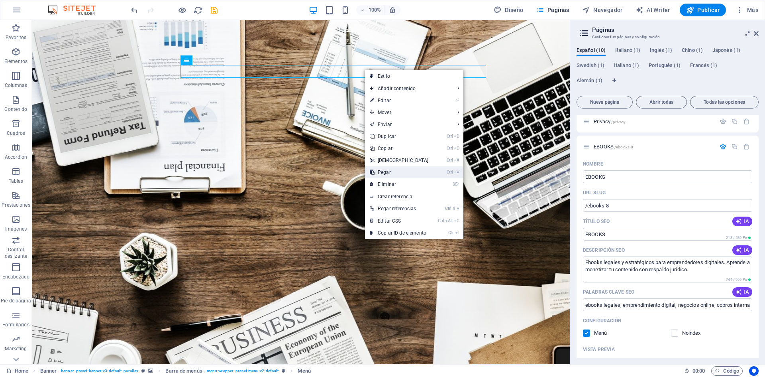
click at [385, 171] on link "Ctrl V Pegar" at bounding box center [399, 172] width 69 height 12
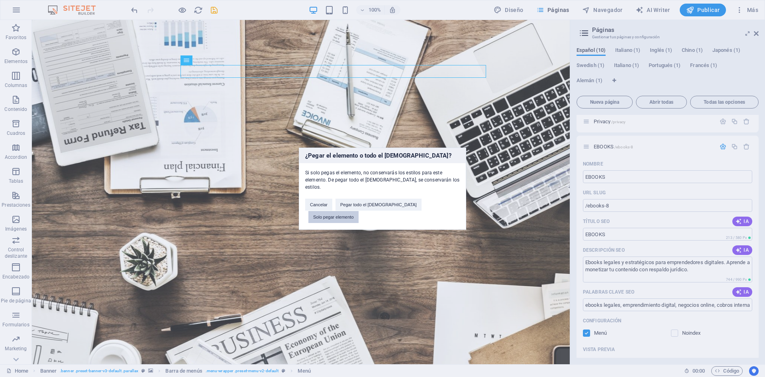
click at [359, 211] on button "Solo pegar elemento" at bounding box center [333, 217] width 50 height 12
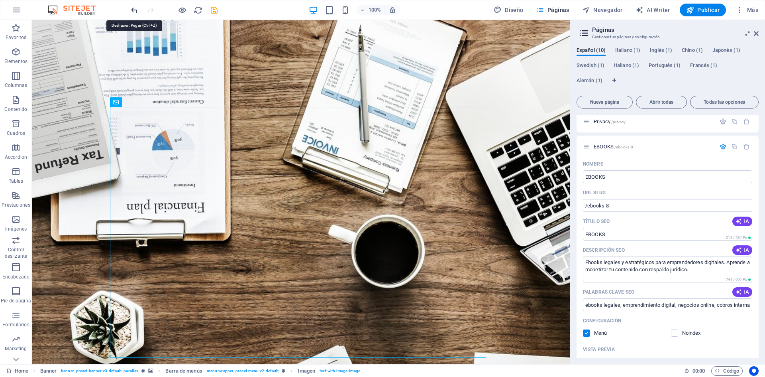
click at [134, 8] on icon "undo" at bounding box center [134, 10] width 9 height 9
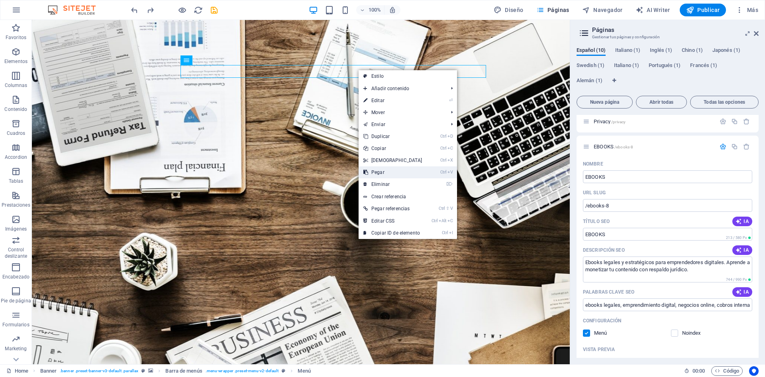
click at [382, 170] on link "Ctrl V Pegar" at bounding box center [393, 172] width 69 height 12
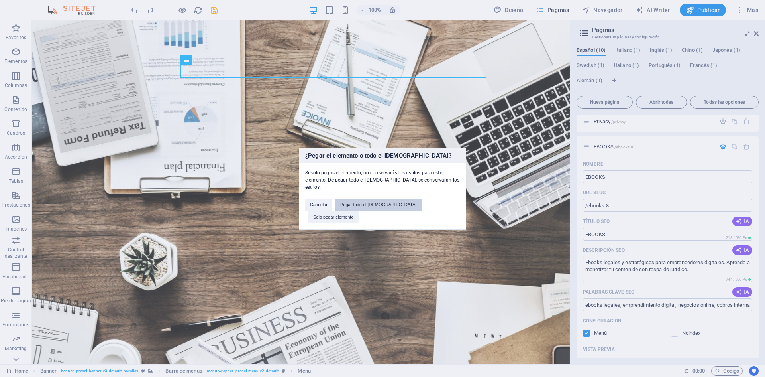
click at [379, 206] on button "Pegar todo el [DEMOGRAPHIC_DATA]" at bounding box center [379, 204] width 86 height 12
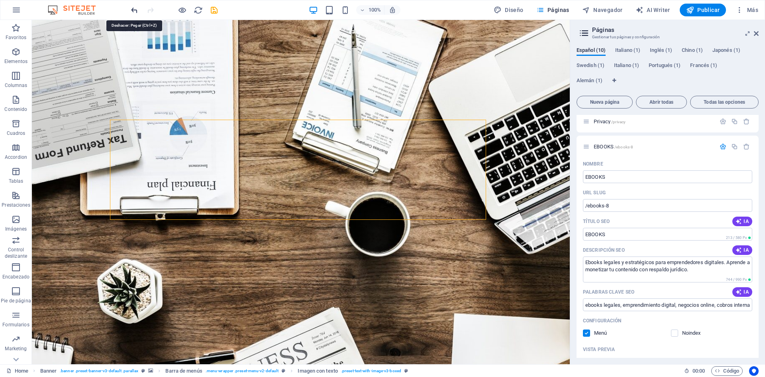
click at [132, 11] on icon "undo" at bounding box center [134, 10] width 9 height 9
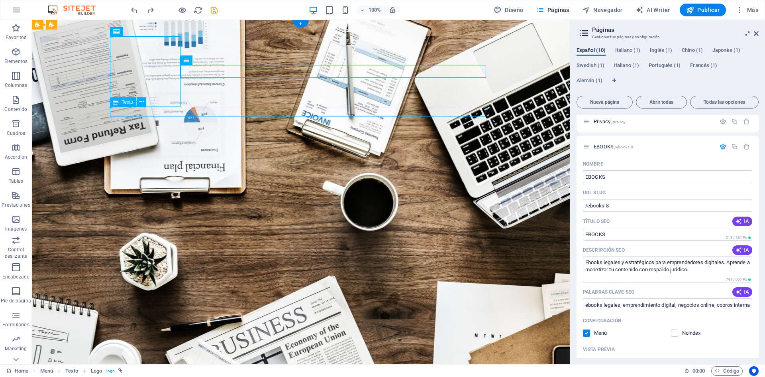
drag, startPoint x: 112, startPoint y: 111, endPoint x: 128, endPoint y: 113, distance: 15.7
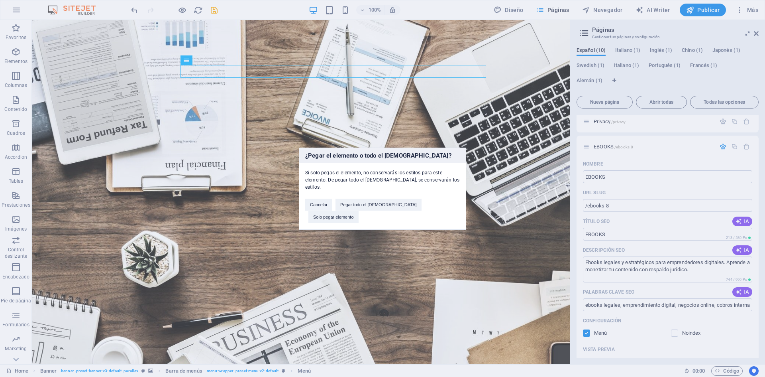
click at [538, 118] on div "¿Pegar el elemento o todo el [DEMOGRAPHIC_DATA]? Si solo pegas el elemento, no …" at bounding box center [382, 188] width 765 height 377
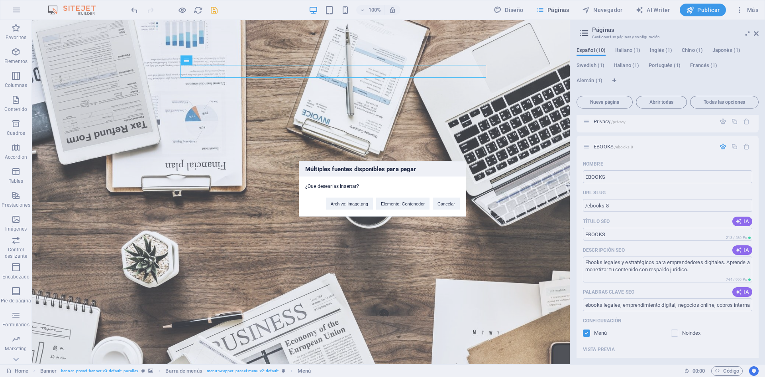
click at [537, 128] on div "Múltiples fuentes disponibles para pegar ¿Que desearías insertar? Archivo: imag…" at bounding box center [382, 188] width 765 height 377
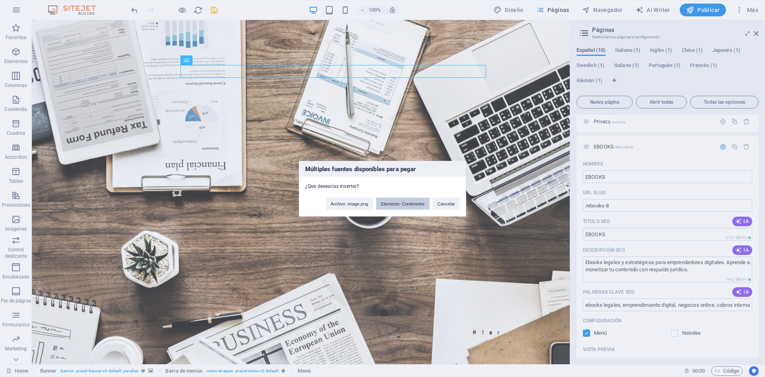
click at [400, 204] on button "Elemento: Contenedor" at bounding box center [402, 203] width 53 height 12
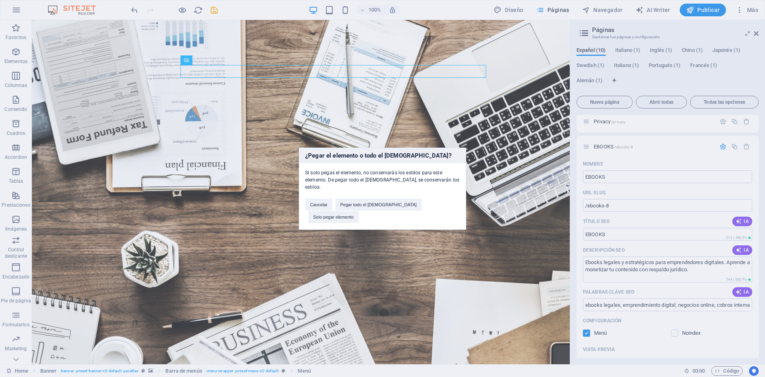
click at [532, 266] on div "¿Pegar el elemento o todo el [DEMOGRAPHIC_DATA]? Si solo pegas el elemento, no …" at bounding box center [382, 188] width 765 height 377
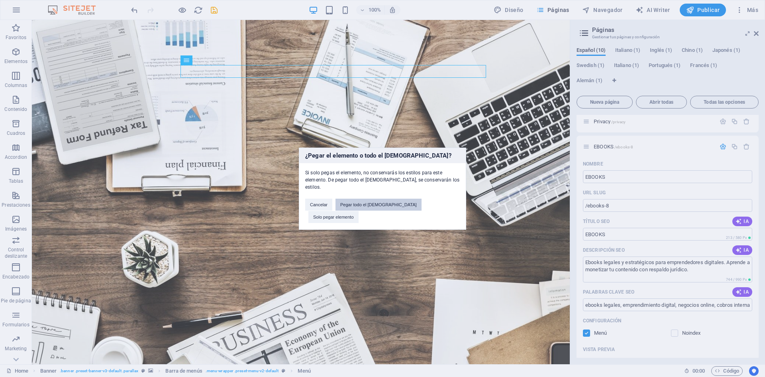
click at [376, 210] on button "Pegar todo el [DEMOGRAPHIC_DATA]" at bounding box center [379, 204] width 86 height 12
